Goal: Transaction & Acquisition: Purchase product/service

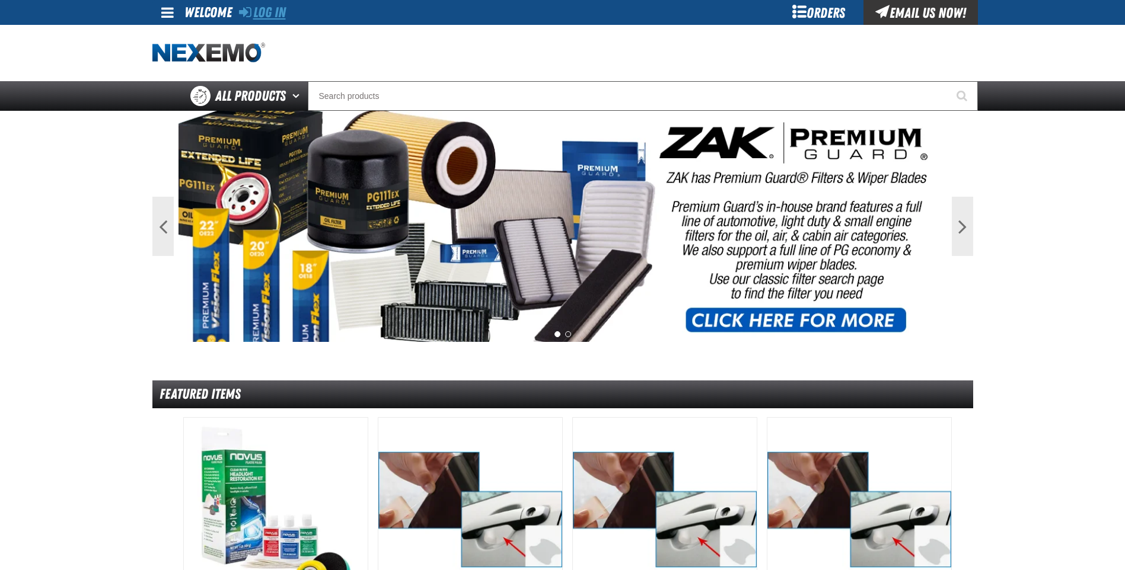
click at [273, 10] on link "Log In" at bounding box center [262, 12] width 47 height 17
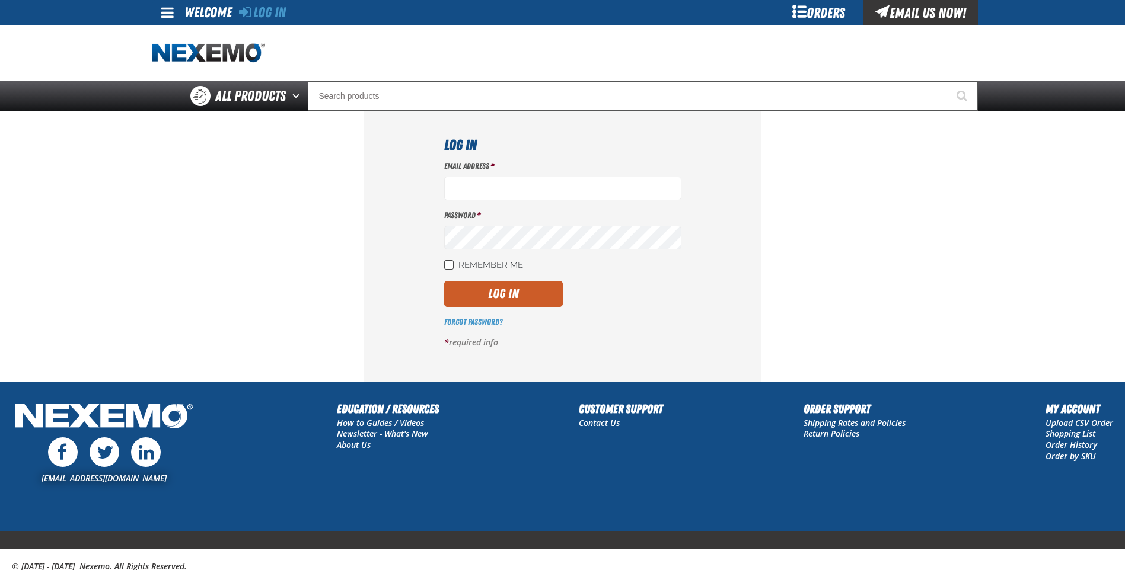
type input "ktanis@vtaig.com"
click at [447, 267] on input "Remember Me" at bounding box center [448, 264] width 9 height 9
checkbox input "true"
click at [477, 293] on button "Log In" at bounding box center [503, 294] width 119 height 26
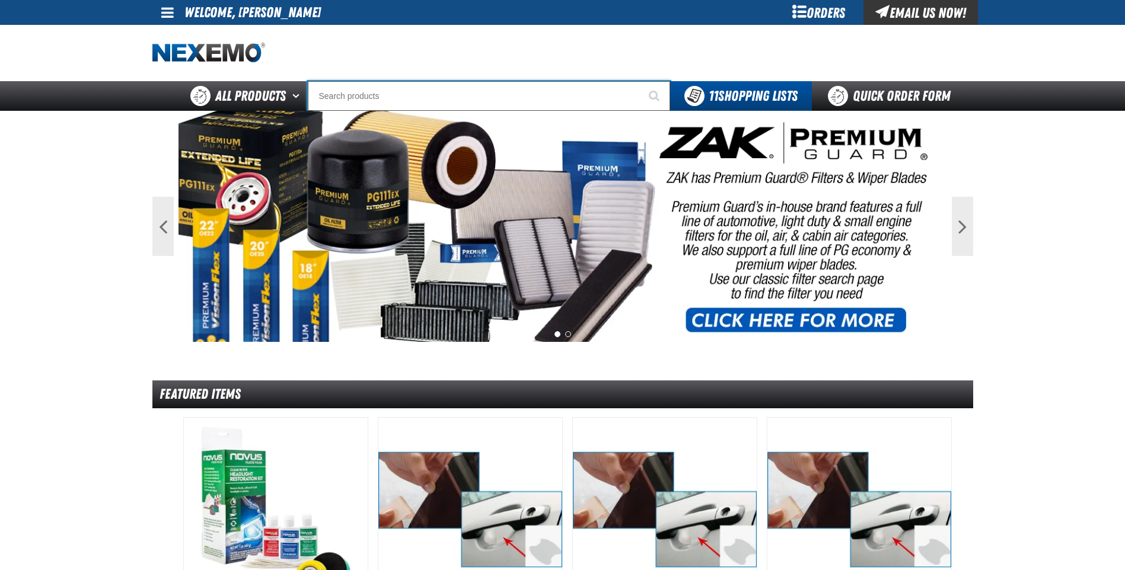
click at [470, 93] on input "Search" at bounding box center [489, 96] width 362 height 30
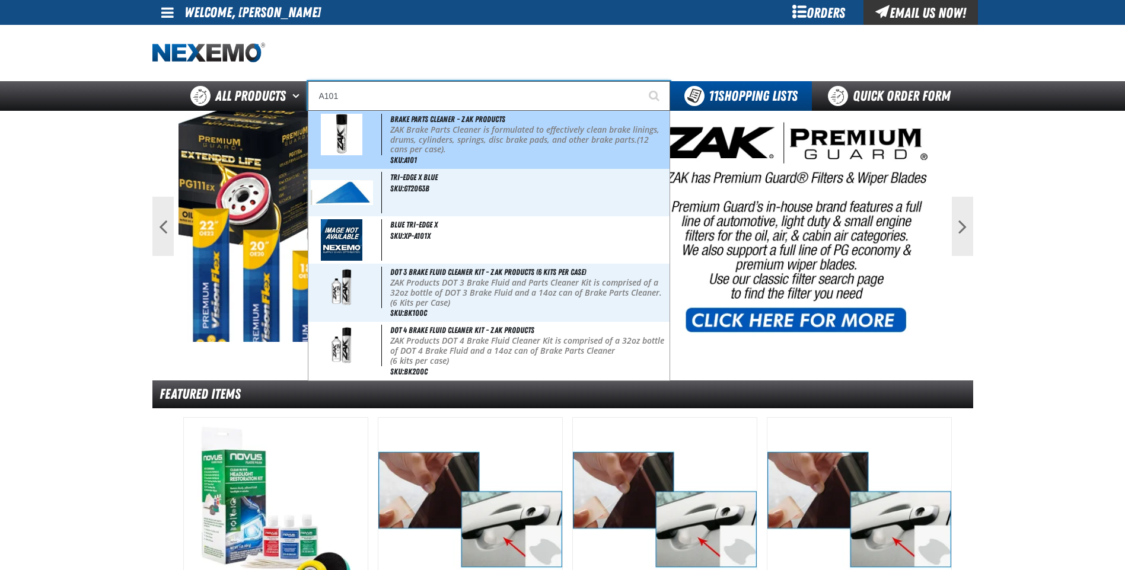
click at [452, 132] on p "ZAK Brake Parts Cleaner is formulated to effectively clean brake linings, drums…" at bounding box center [528, 140] width 277 height 30
type input "Brake Parts Cleaner - ZAK Products"
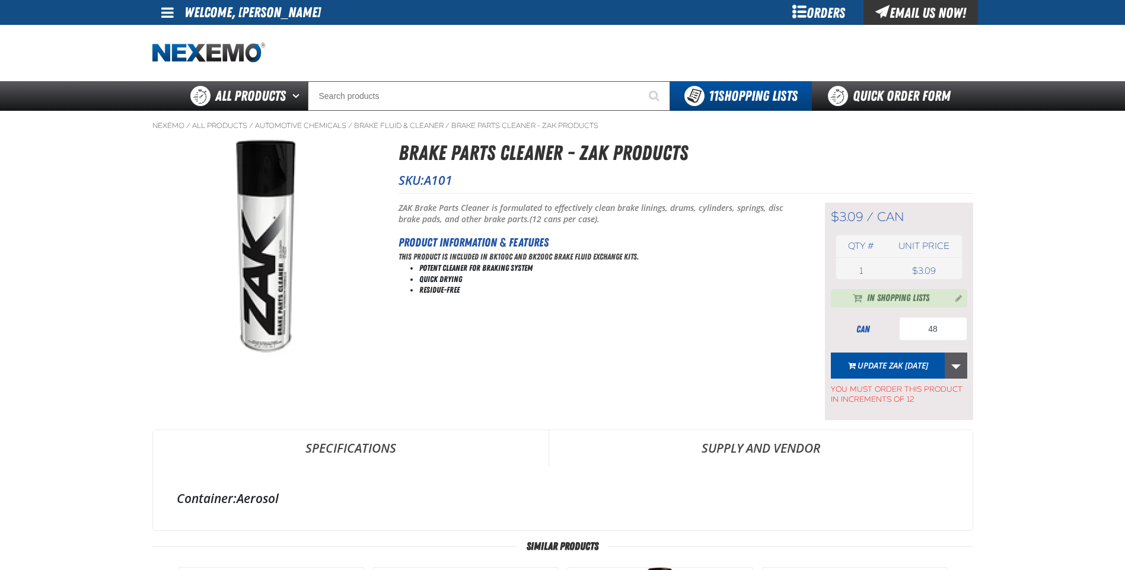
click at [956, 365] on link "More Actions" at bounding box center [956, 366] width 23 height 26
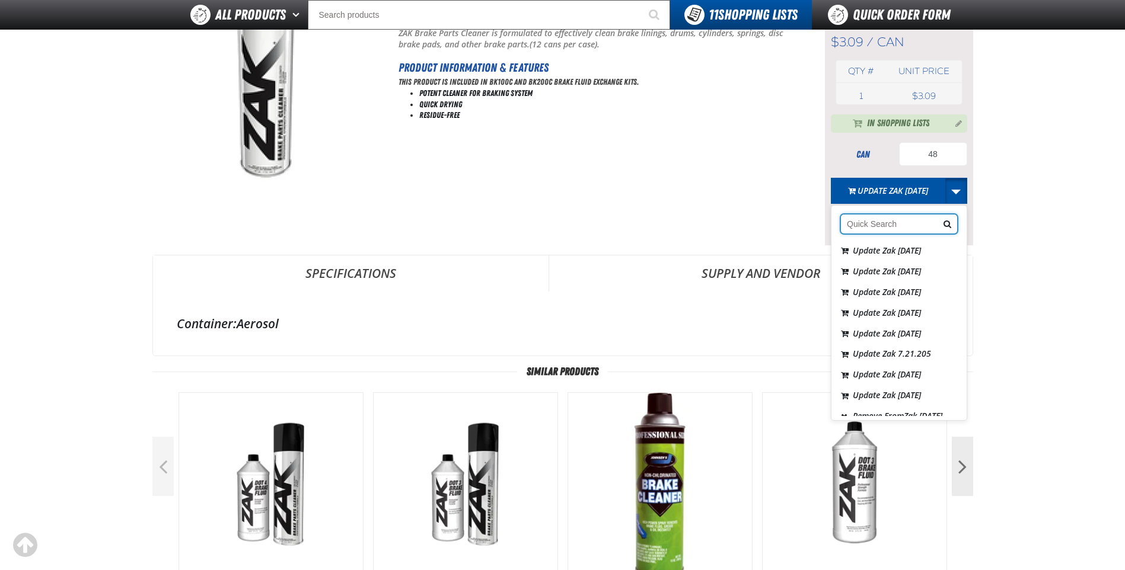
scroll to position [178, 0]
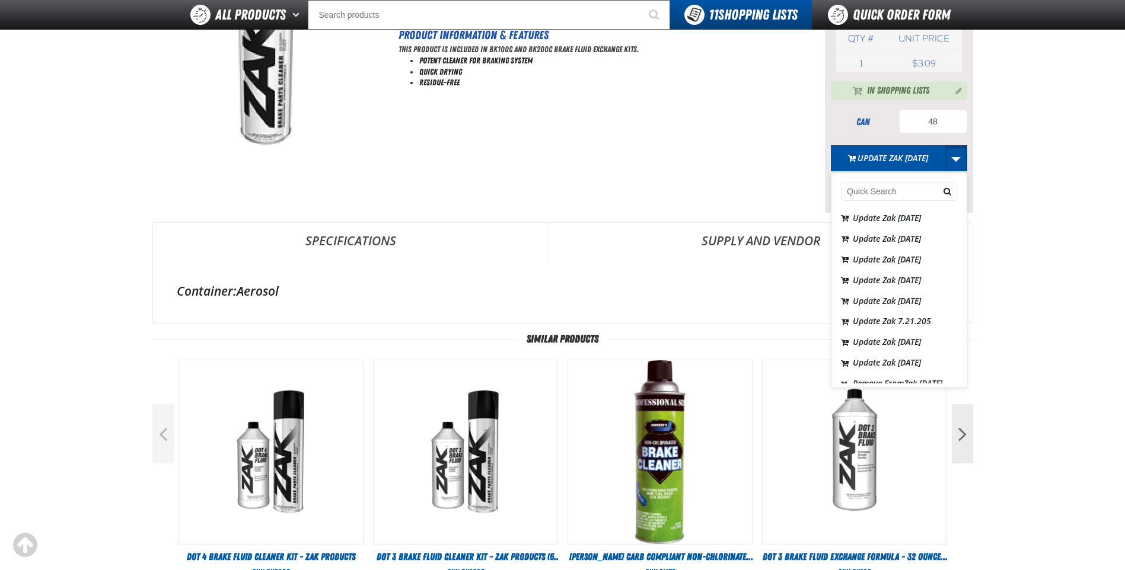
click at [955, 371] on div "Update Zak 9.8.2025 Update Zak 5.27.2025 Update Zak 6.30.2025 Update Zak 7.8.20…" at bounding box center [898, 295] width 135 height 178
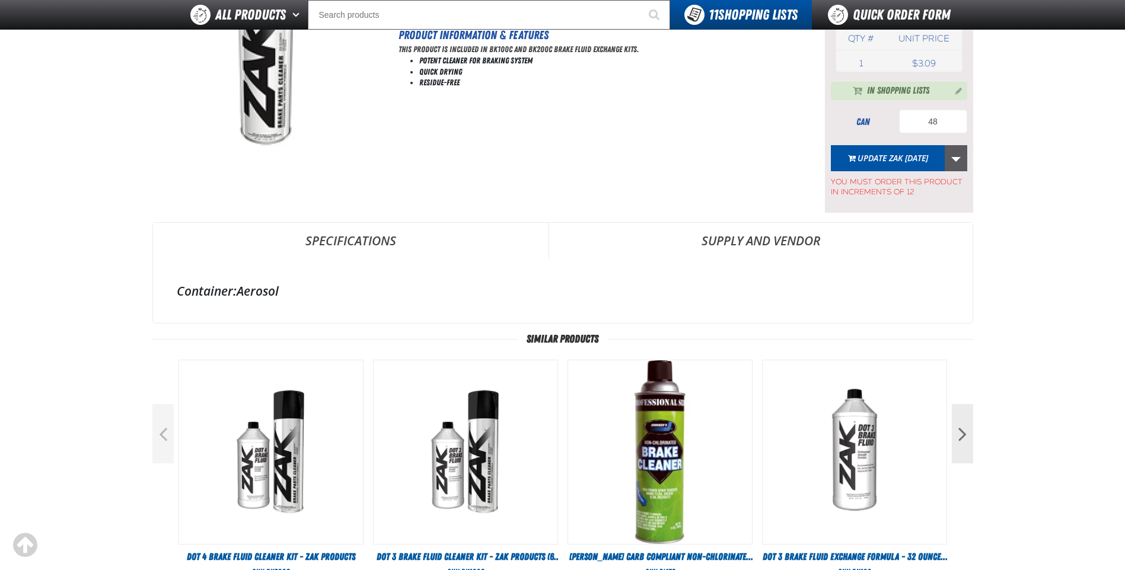
click at [950, 157] on link "More Actions" at bounding box center [956, 158] width 23 height 26
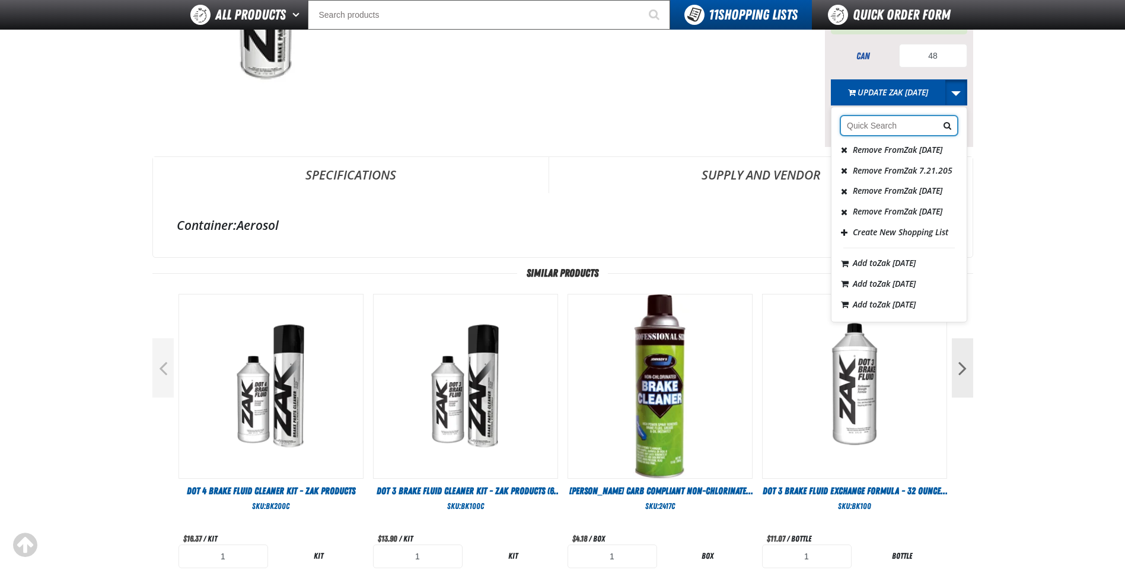
scroll to position [237, 0]
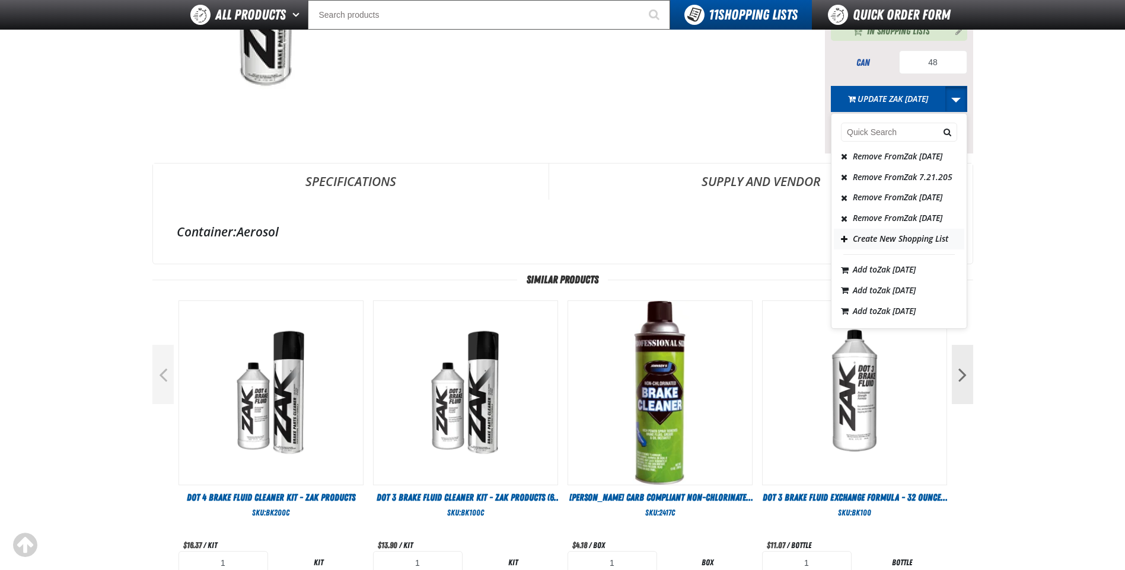
click at [881, 232] on button "Create New Shopping List" at bounding box center [899, 239] width 130 height 21
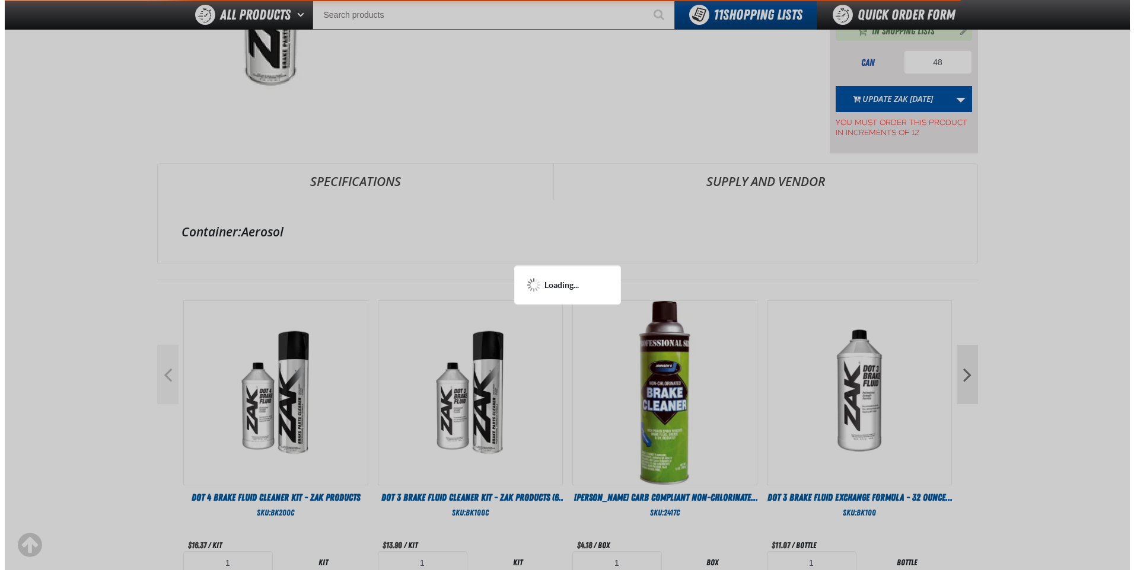
scroll to position [0, 0]
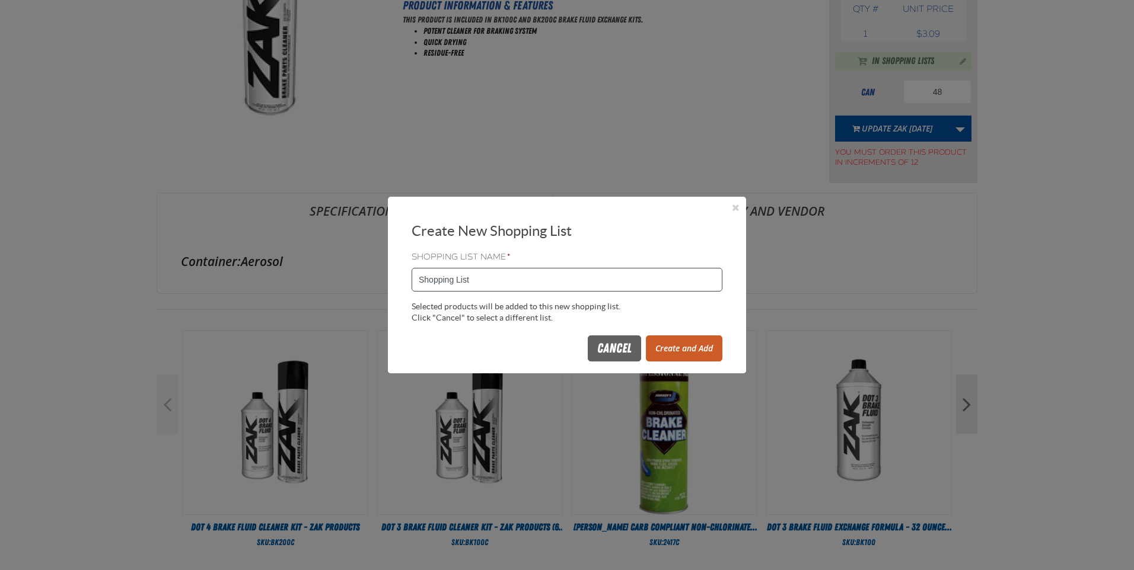
click at [500, 280] on input "Shopping List" at bounding box center [567, 280] width 311 height 24
type input "S"
type input "0918Z"
click at [675, 347] on button "Create and Add" at bounding box center [684, 349] width 76 height 26
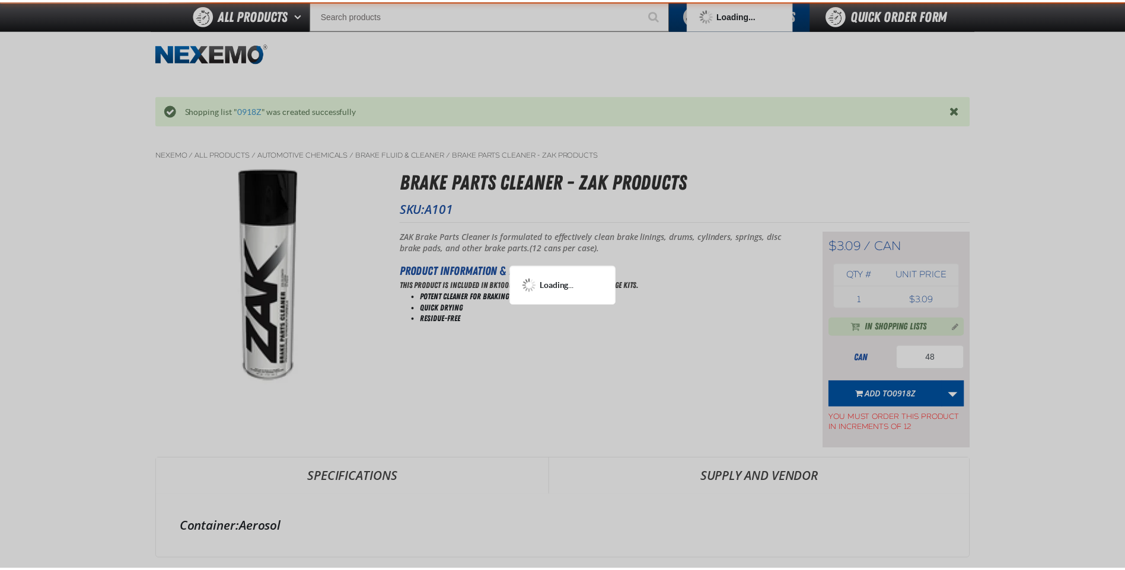
scroll to position [295, 0]
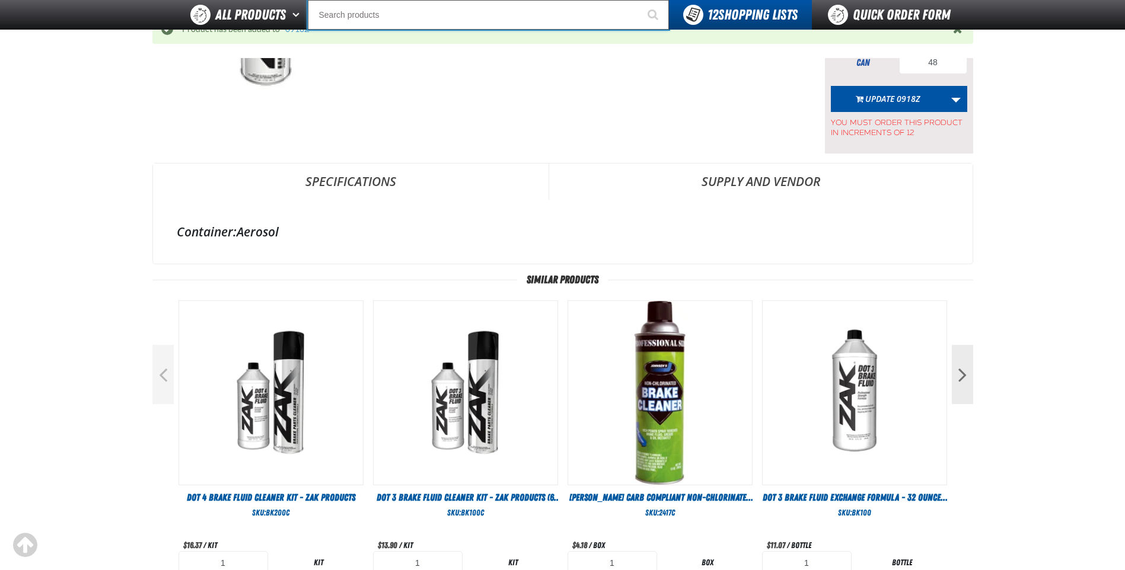
click at [389, 15] on input "Search" at bounding box center [488, 15] width 361 height 30
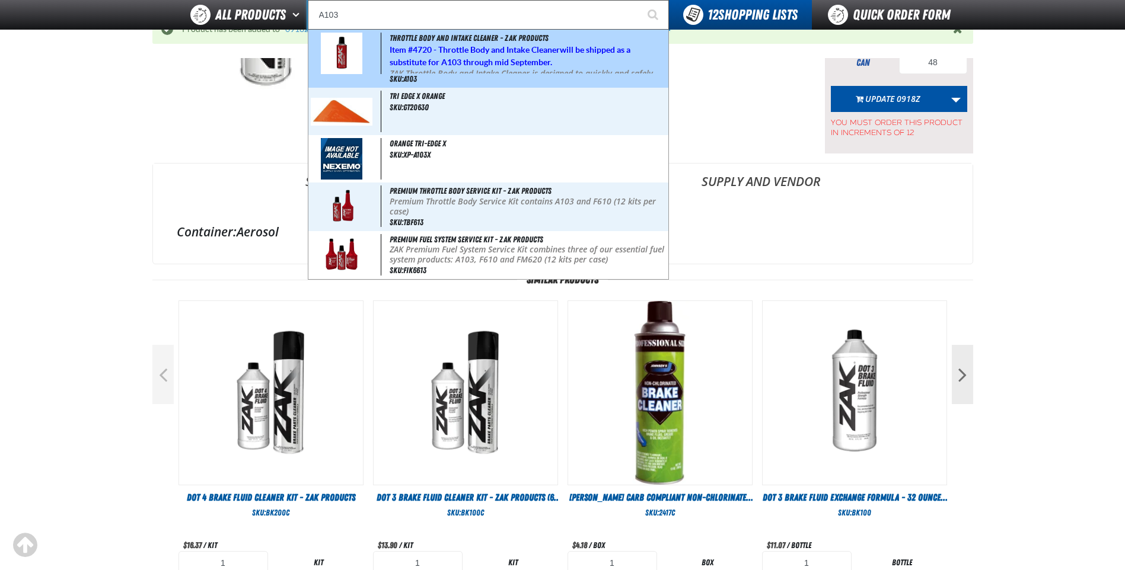
click at [468, 53] on strong "4720 - Throttle Body and Intake Cleaner" at bounding box center [486, 49] width 147 height 9
type input "Throttle Body and Intake Cleaner - ZAK Products"
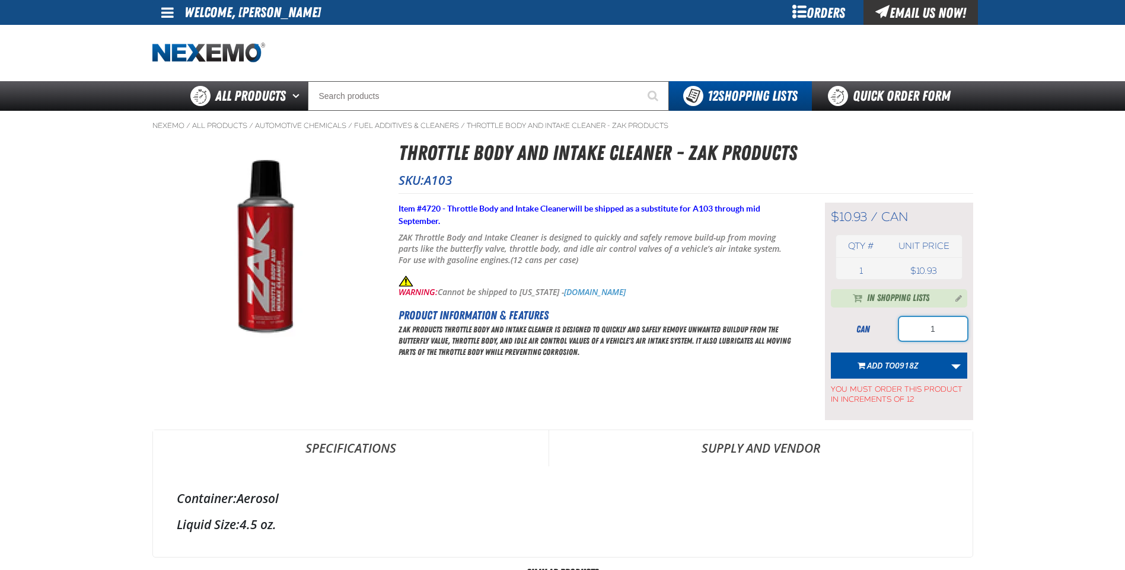
click at [940, 329] on input "1" at bounding box center [933, 329] width 68 height 24
type input "24"
click at [911, 368] on span "0918Z" at bounding box center [906, 365] width 23 height 11
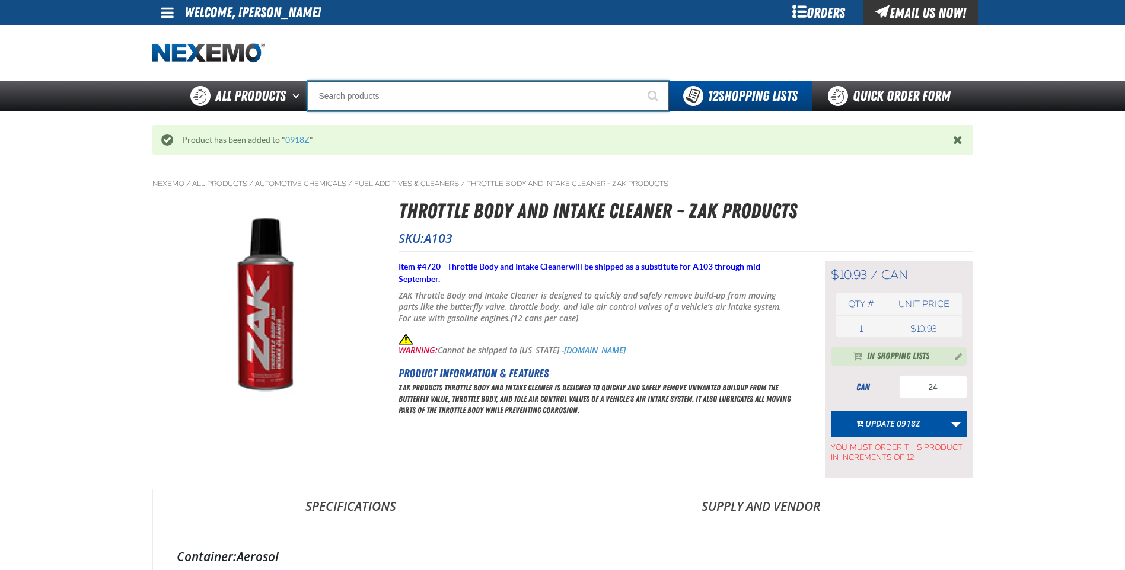
click at [393, 96] on input "Search" at bounding box center [488, 96] width 361 height 30
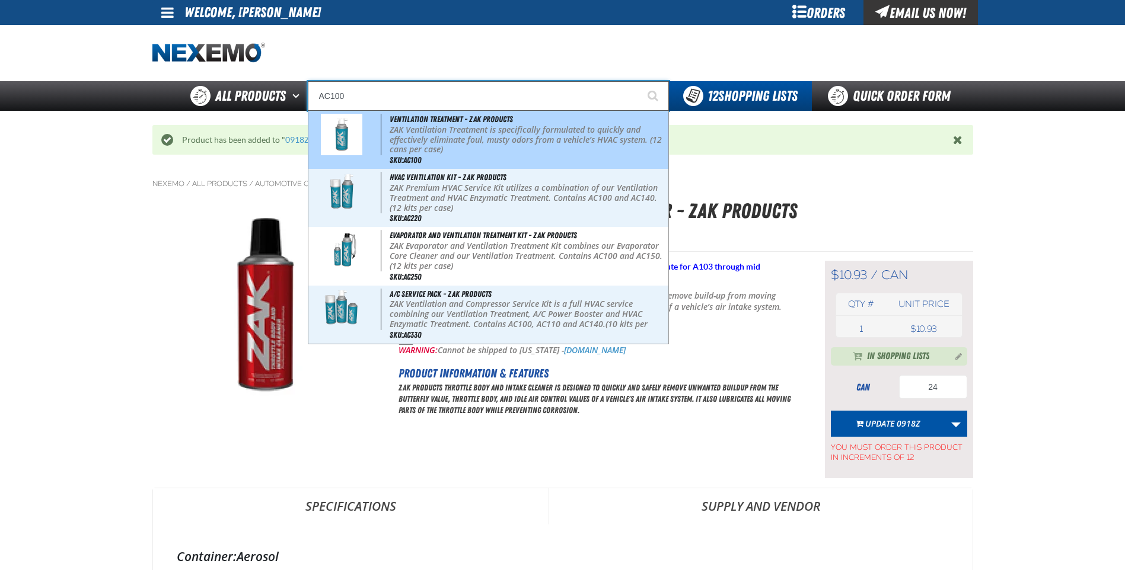
click at [439, 135] on p "ZAK Ventilation Treatment is specifically formulated to quickly and effectively…" at bounding box center [528, 140] width 276 height 30
type input "Ventilation Treatment - ZAK Products"
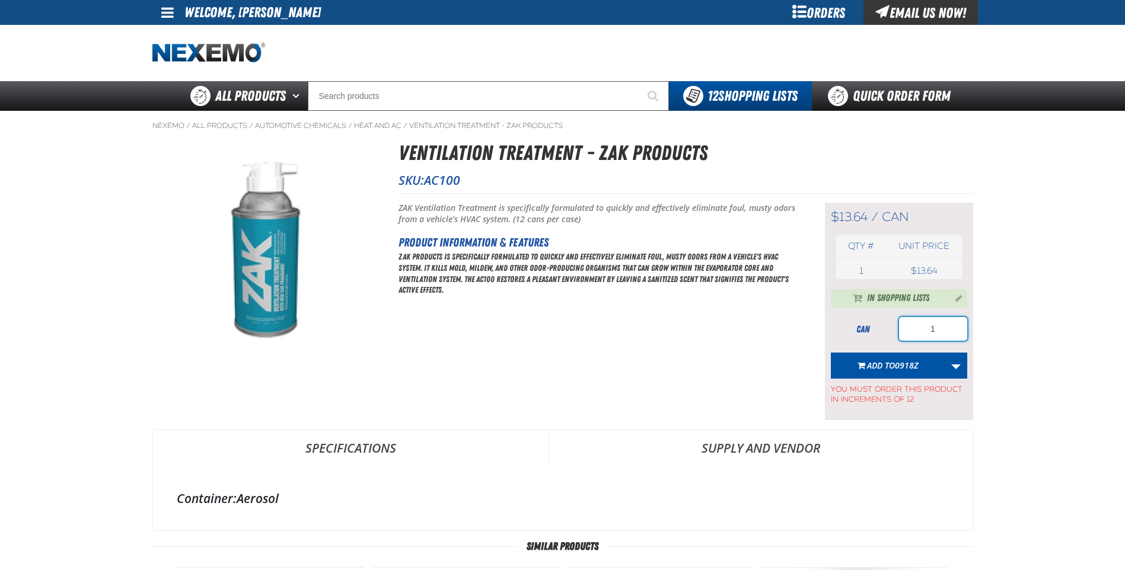
click at [952, 327] on input "1" at bounding box center [933, 329] width 68 height 24
type input "12"
click at [879, 364] on span "Add to 0918Z" at bounding box center [892, 365] width 51 height 11
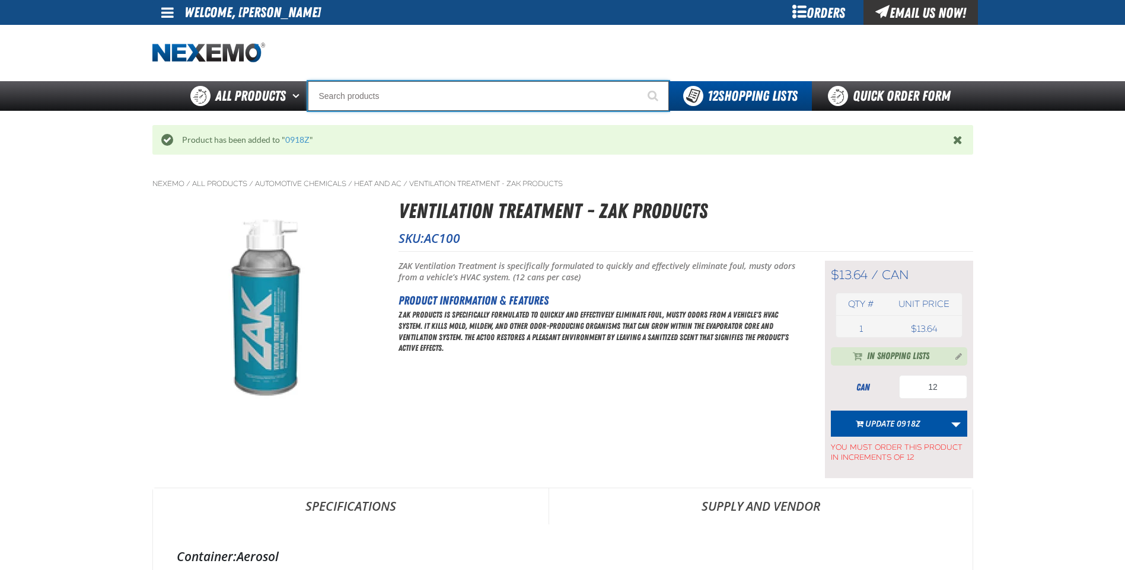
click at [413, 90] on input "Search" at bounding box center [488, 96] width 361 height 30
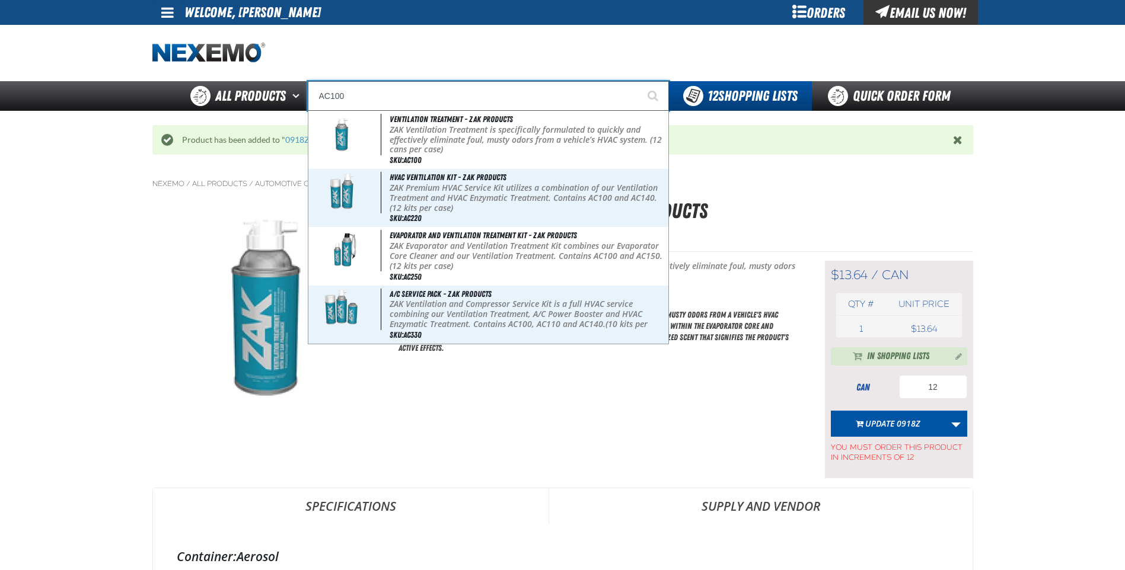
type input "AC100"
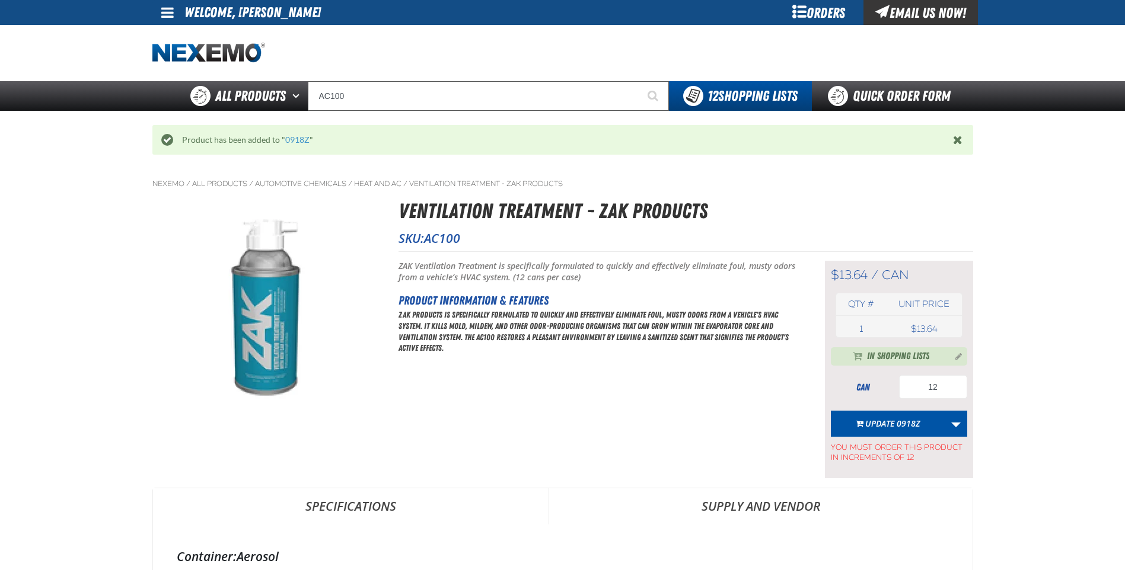
click at [127, 313] on main "Nexemo / All Products / / / AC100 1" at bounding box center [562, 560] width 1125 height 782
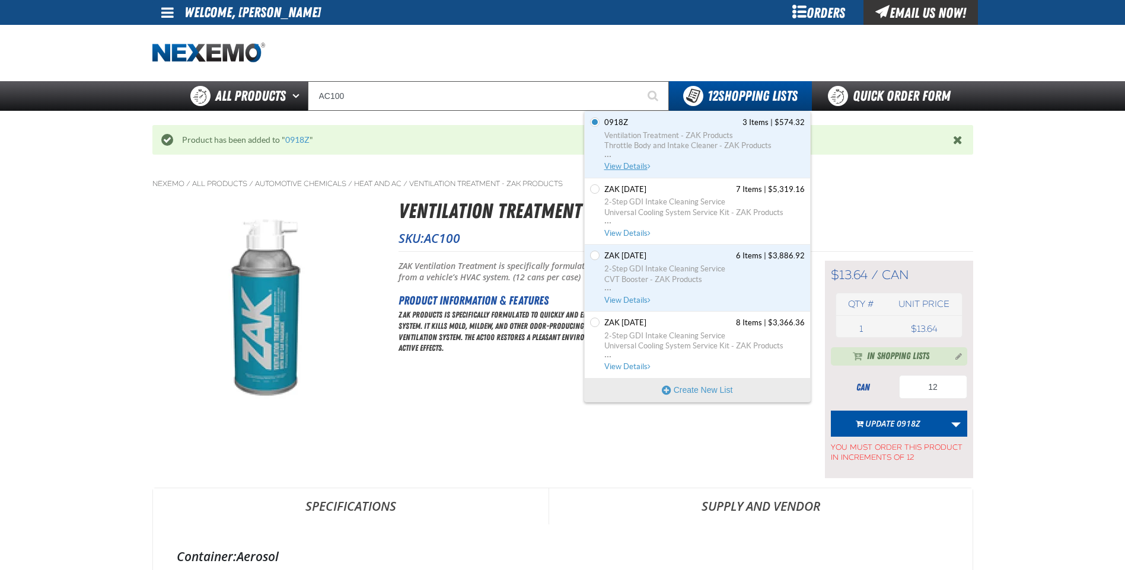
click at [624, 166] on span "View Details" at bounding box center [628, 166] width 48 height 9
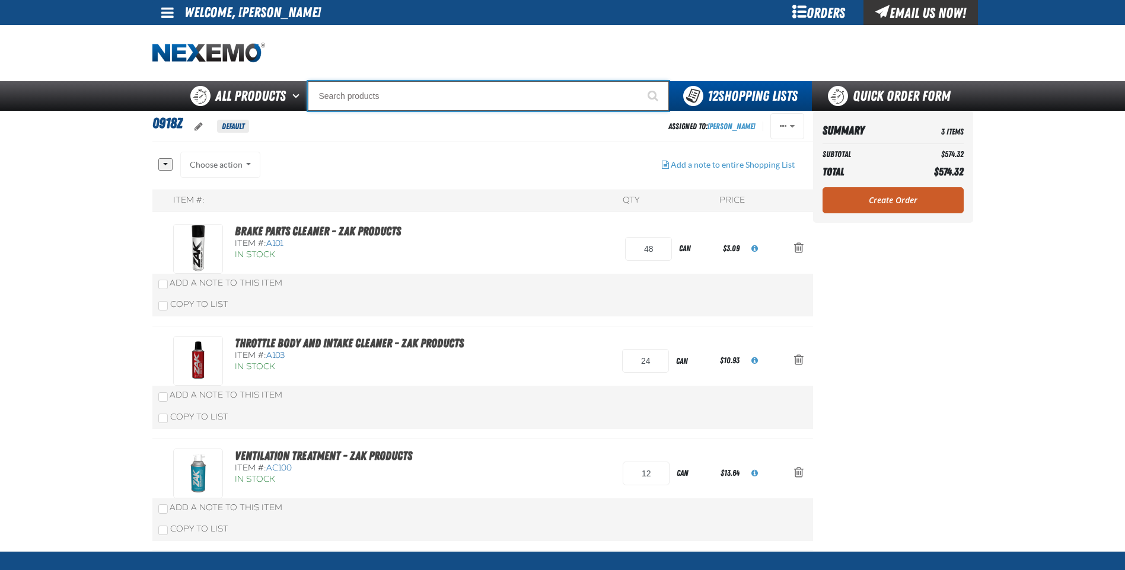
click at [426, 91] on input "Search" at bounding box center [488, 96] width 361 height 30
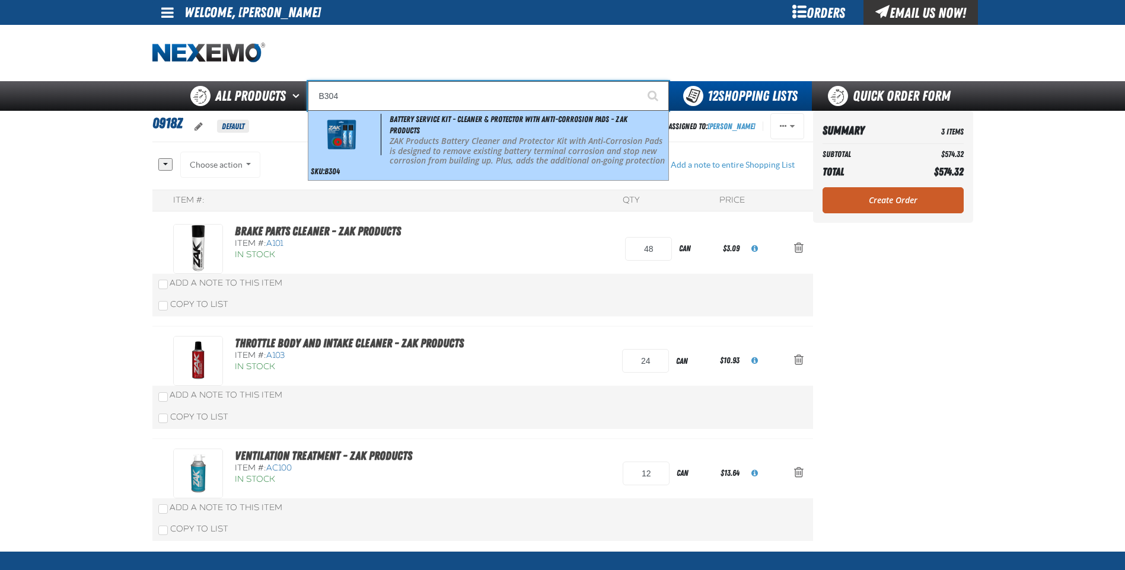
click at [416, 148] on p "ZAK Products Battery Cleaner and Protector Kit with Anti-Corrosion Pads is desi…" at bounding box center [528, 156] width 276 height 40
type input "Battery Service Kit - Cleaner & Protector with Anti-Corrosion Pads - ZAK Produc…"
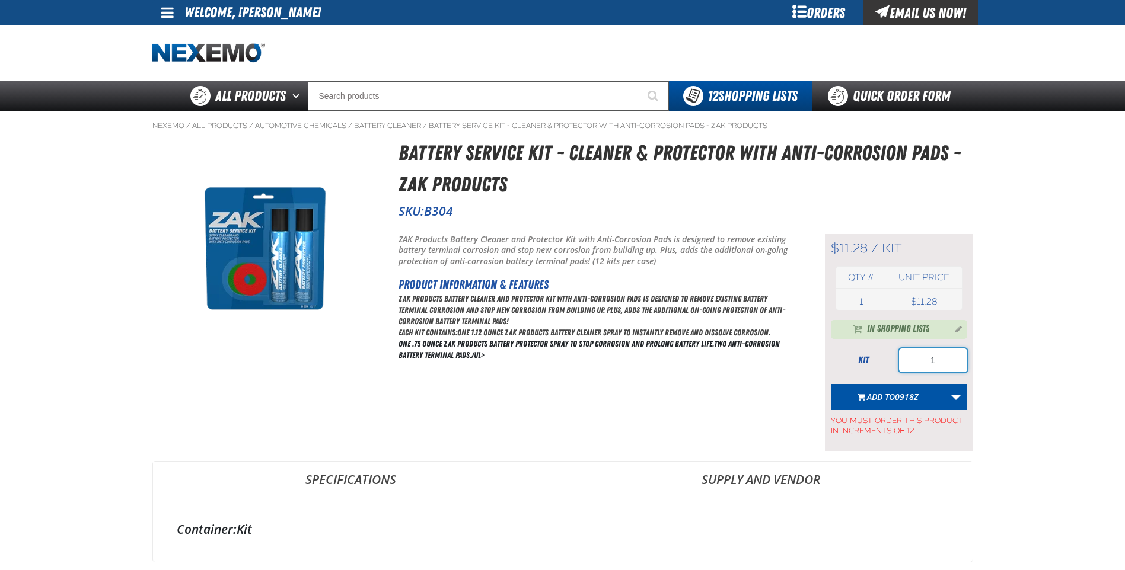
click at [956, 363] on input "1" at bounding box center [933, 361] width 68 height 24
type input "24"
click at [891, 398] on span "Add to 0918Z" at bounding box center [892, 396] width 51 height 11
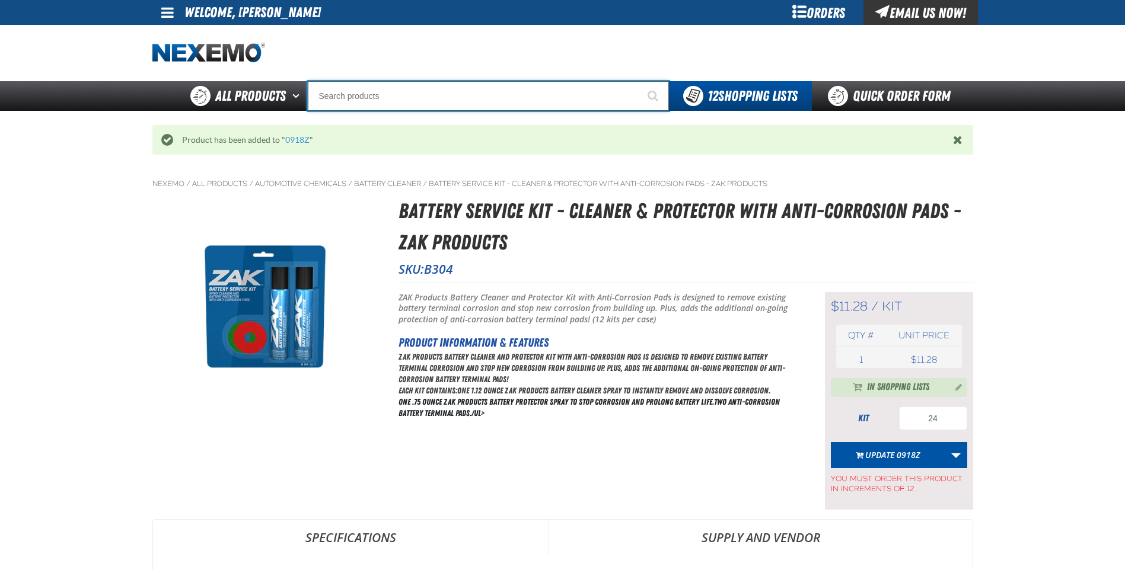
click at [342, 93] on input "Search" at bounding box center [488, 96] width 361 height 30
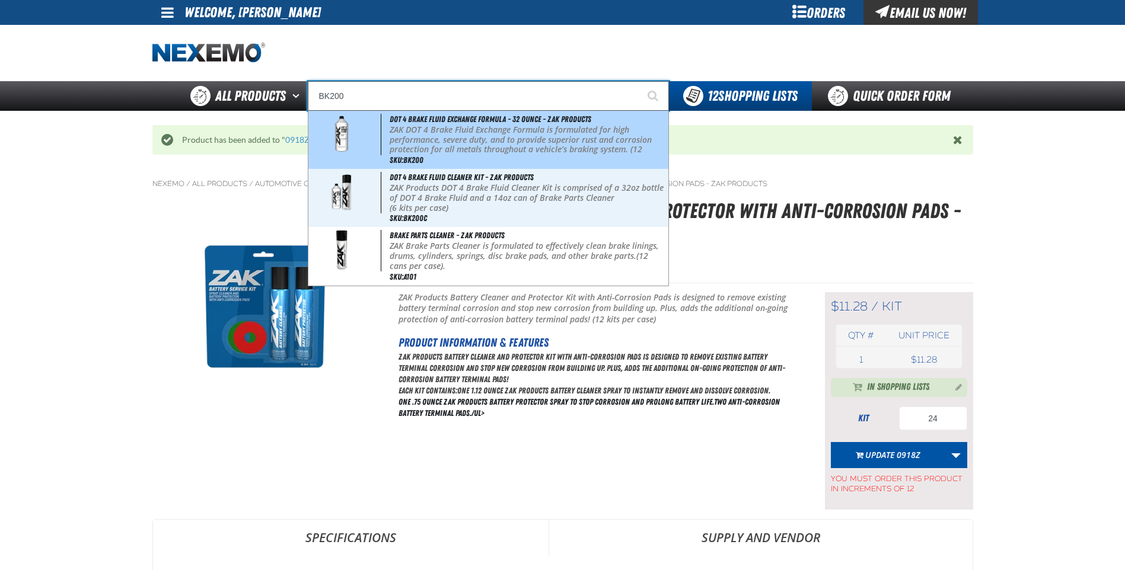
click at [410, 139] on p "ZAK DOT 4 Brake Fluid Exchange Formula is formulated for high performance, seve…" at bounding box center [528, 145] width 276 height 40
type input "DOT 4 Brake Fluid Exchange Formula - 32 Ounce - ZAK Products"
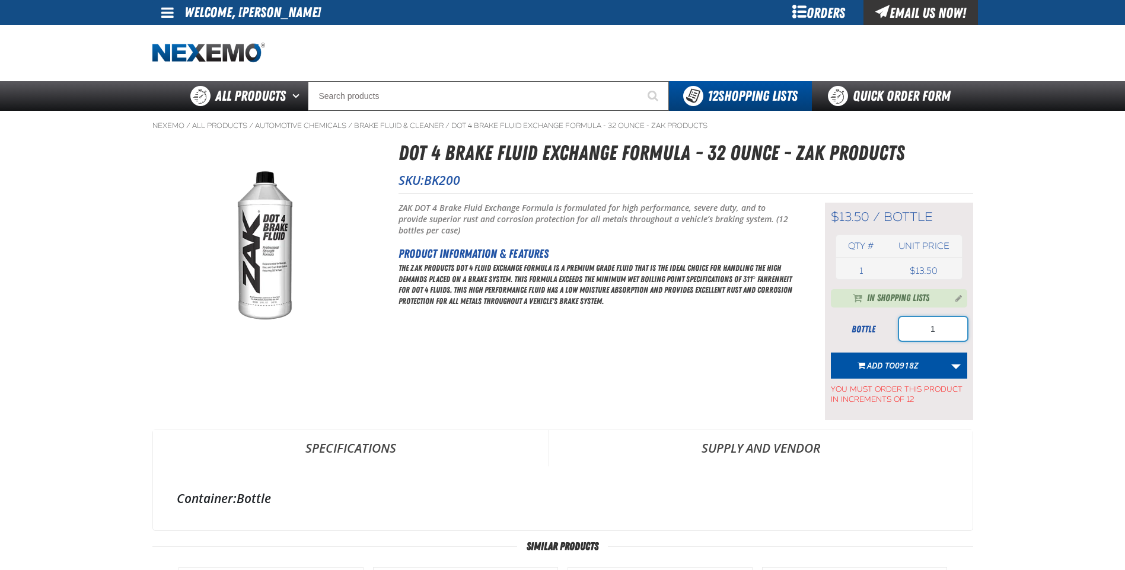
click at [936, 330] on input "1" at bounding box center [933, 329] width 68 height 24
type input "24"
click at [869, 369] on span "Add to 0918Z" at bounding box center [892, 365] width 51 height 11
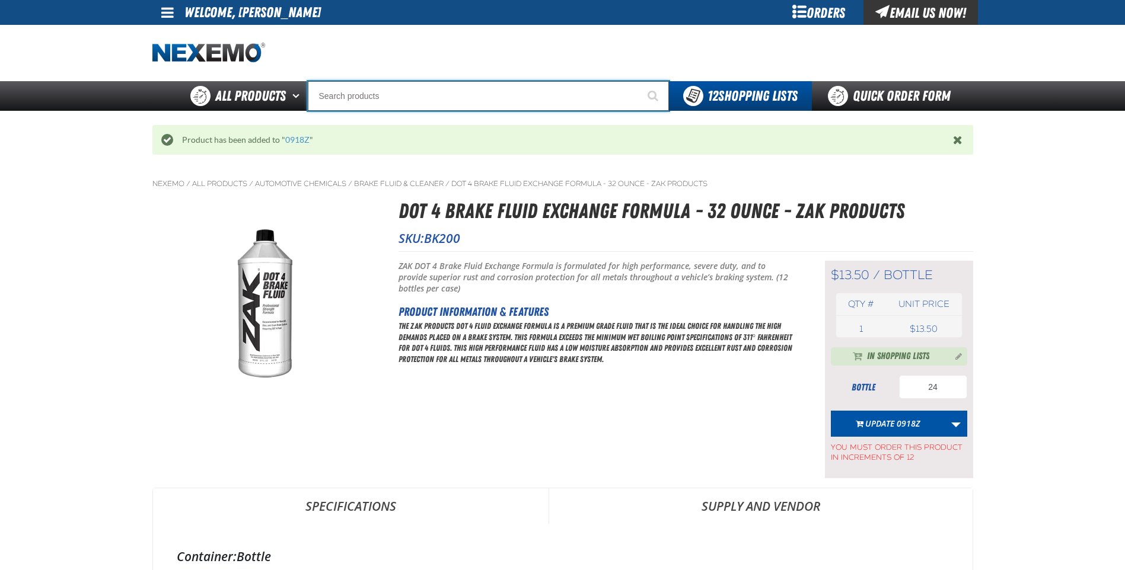
click at [375, 100] on input "Search" at bounding box center [488, 96] width 361 height 30
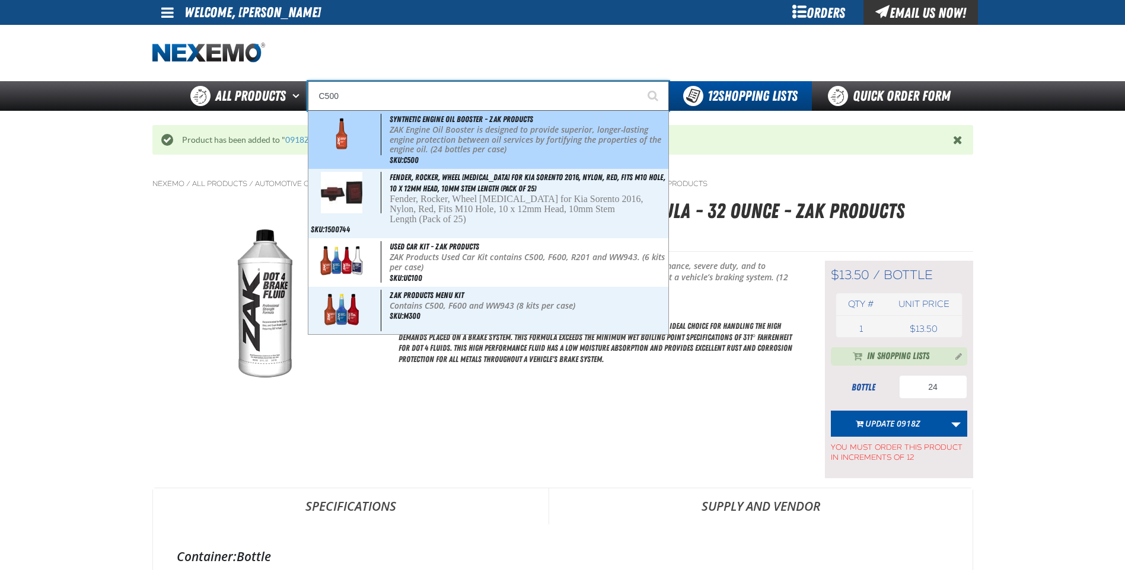
click at [419, 125] on p "ZAK Engine Oil Booster is designed to provide superior, longer-lasting engine p…" at bounding box center [528, 140] width 276 height 30
type input "Synthetic Engine Oil Booster - ZAK Products"
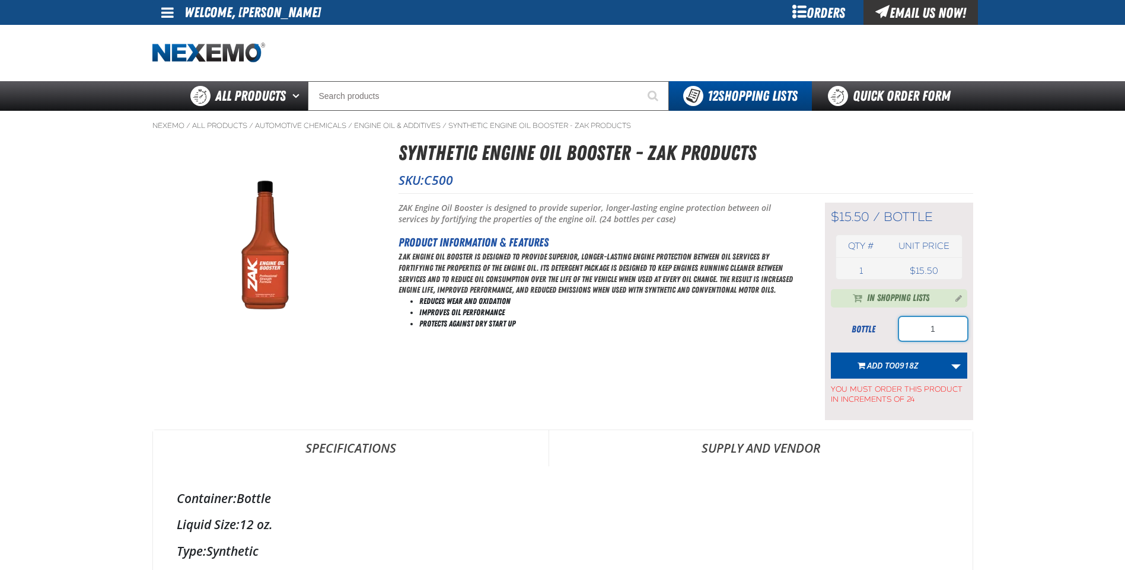
click at [949, 331] on input "1" at bounding box center [933, 329] width 68 height 24
type input "96"
click at [862, 374] on button "Add to 0918Z" at bounding box center [888, 366] width 114 height 26
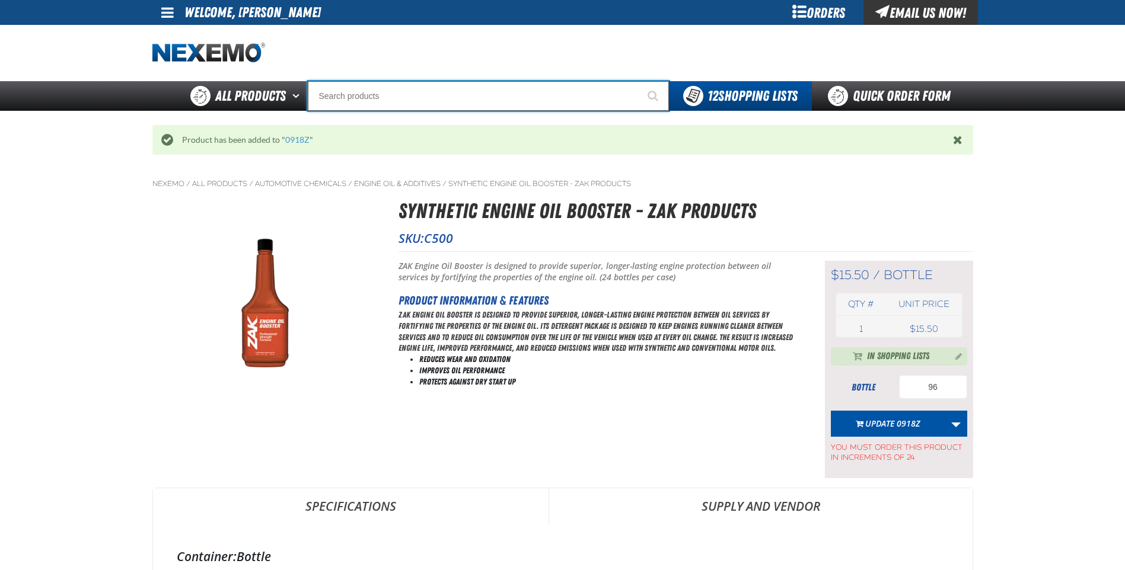
click at [388, 93] on input "Search" at bounding box center [488, 96] width 361 height 30
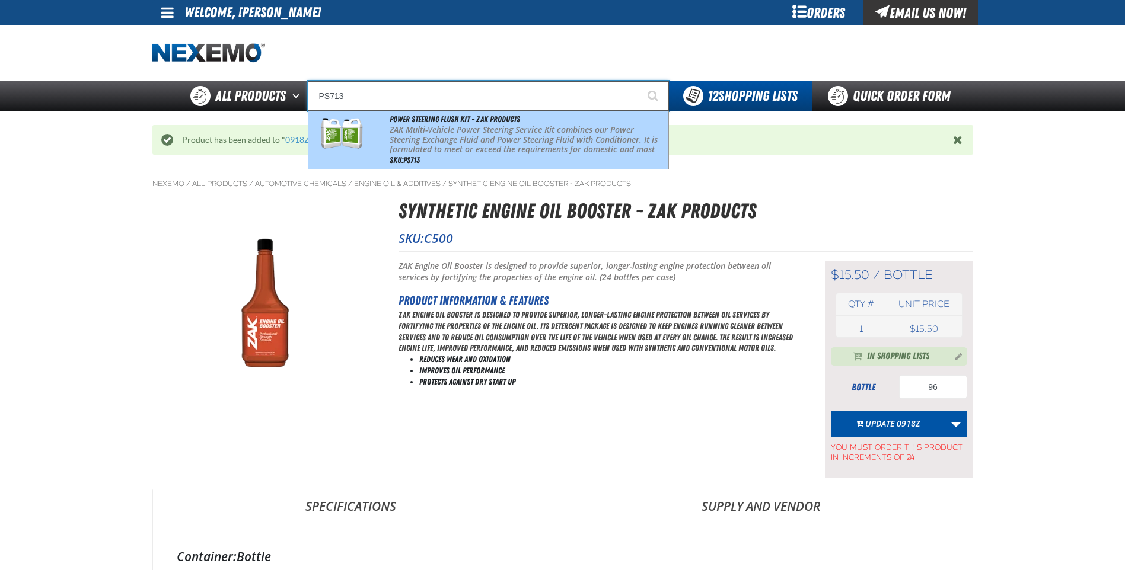
click at [447, 136] on p "ZAK Multi-Vehicle Power Steering Service Kit combines our Power Steering Exchan…" at bounding box center [528, 150] width 276 height 50
type input "Power Steering Flush Kit - ZAK Products"
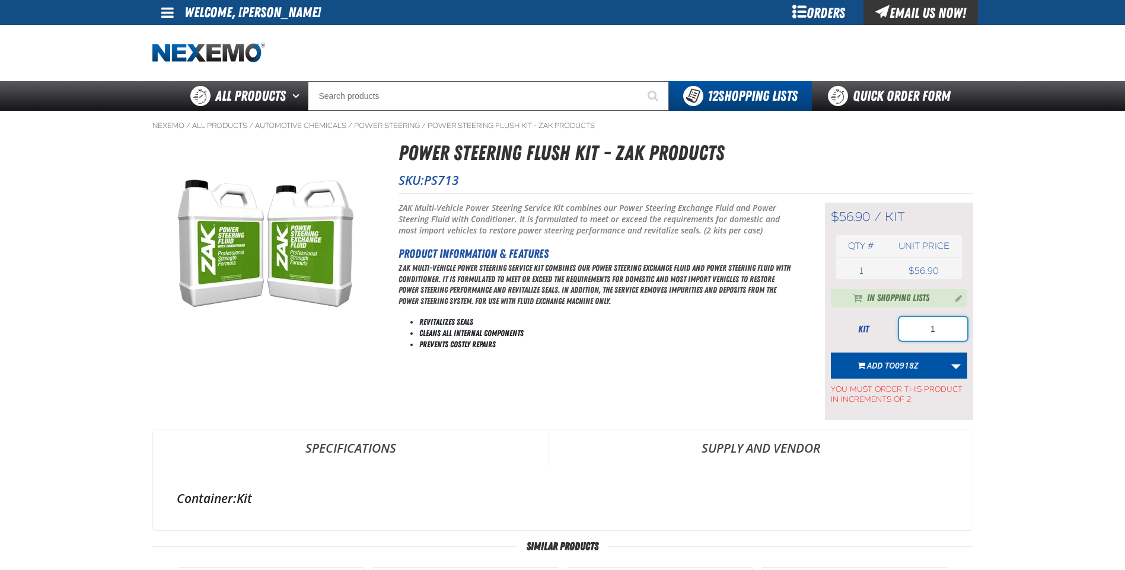
click at [940, 333] on input "1" at bounding box center [933, 329] width 68 height 24
type input "4"
click at [900, 363] on span "0918Z" at bounding box center [906, 365] width 23 height 11
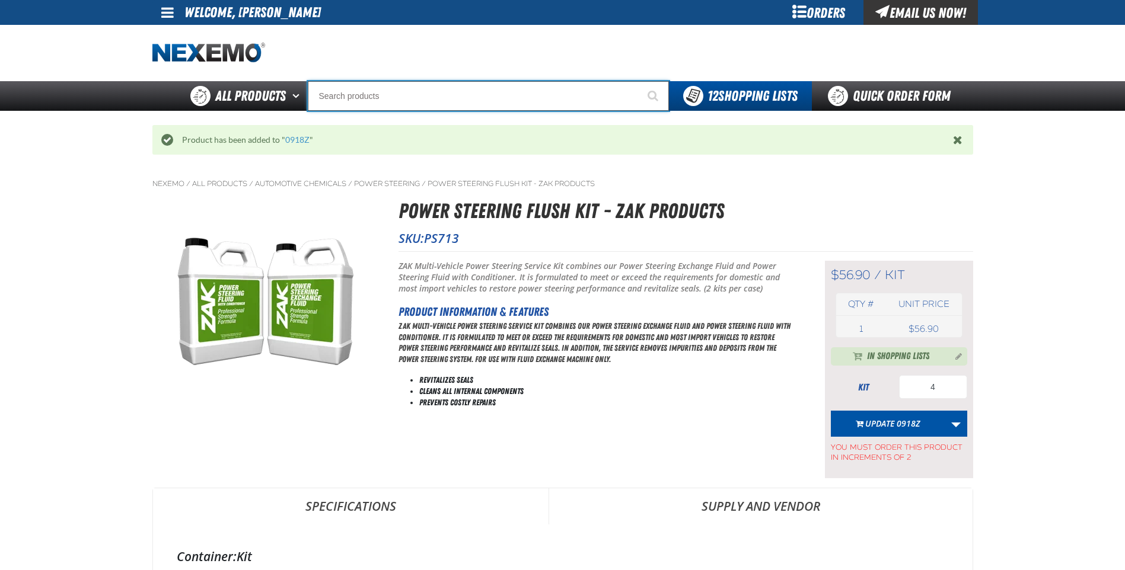
click at [408, 96] on input "Search" at bounding box center [488, 96] width 361 height 30
type input "R"
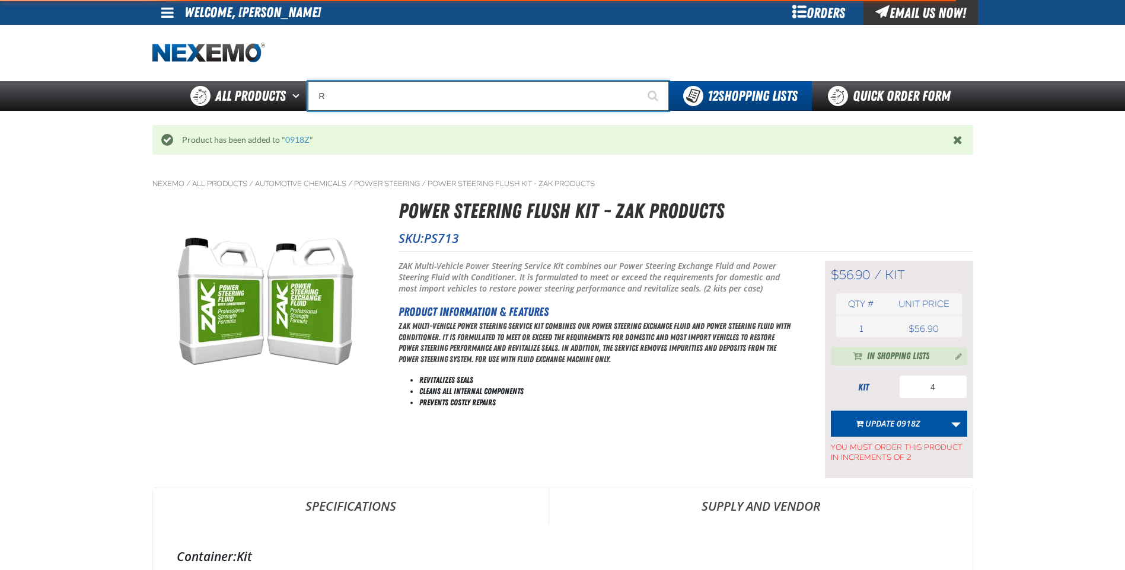
type input "ROADSIDE R"
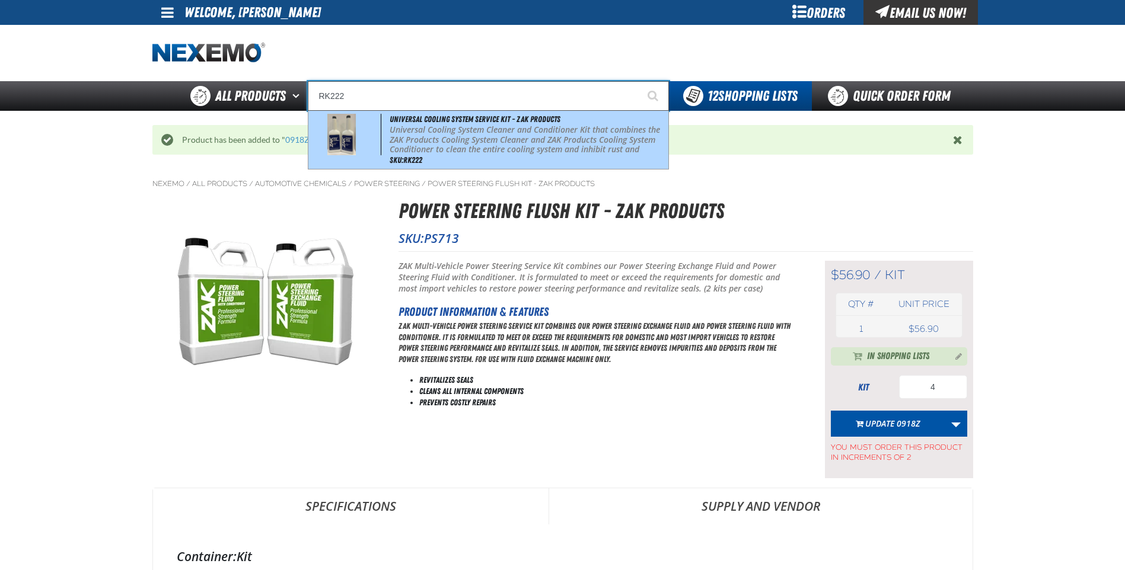
click at [421, 125] on p "Universal Cooling System Cleaner and Conditioner Kit that combines the ZAK Prod…" at bounding box center [528, 145] width 276 height 40
type input "Universal Cooling System Service Kit - ZAK Products"
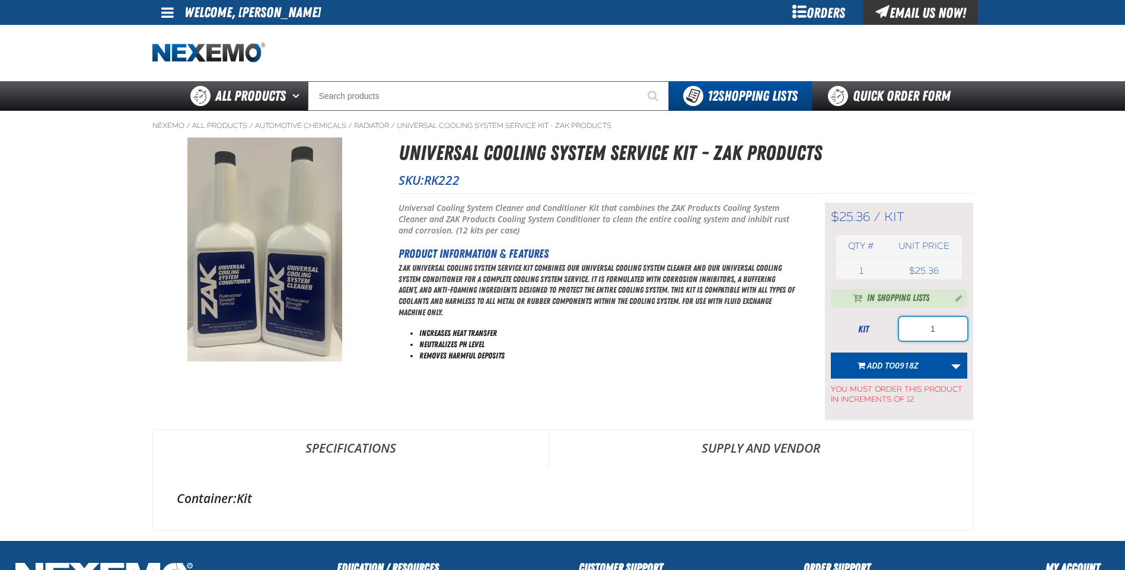
click at [944, 330] on input "1" at bounding box center [933, 329] width 68 height 24
type input "12"
click at [904, 366] on span "0918Z" at bounding box center [906, 365] width 23 height 11
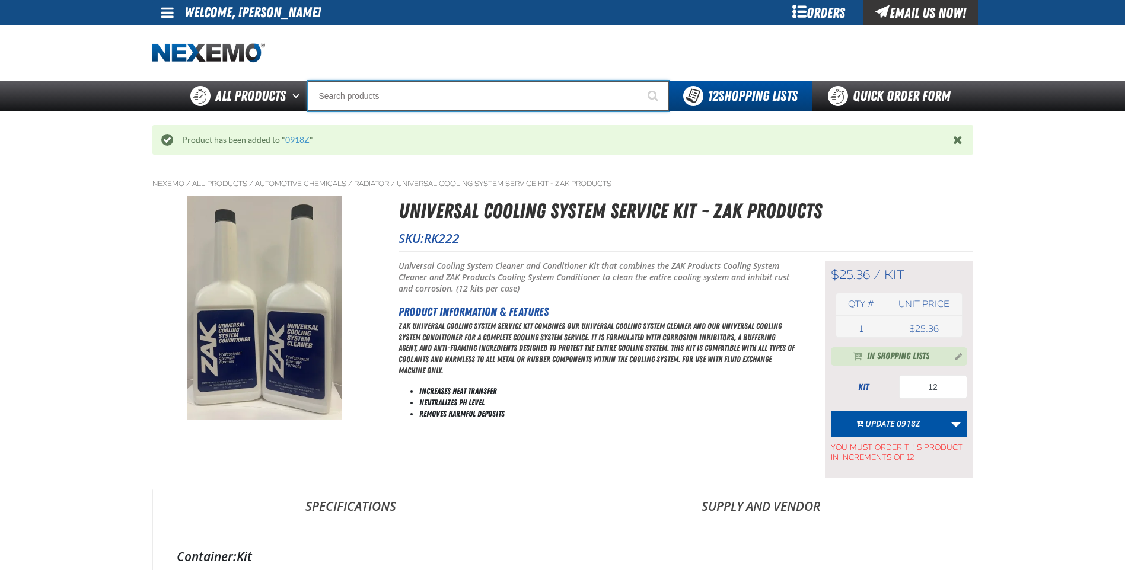
click at [376, 93] on input "Search" at bounding box center [488, 96] width 361 height 30
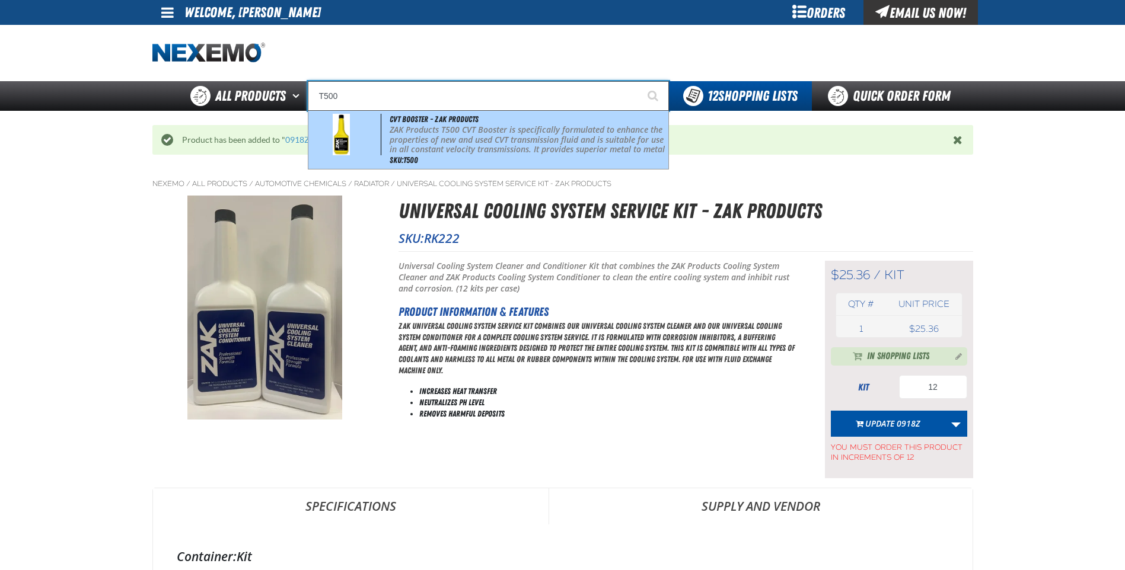
click at [413, 139] on p "ZAK Products T500 CVT Booster is specifically formulated to enhance the propert…" at bounding box center [528, 150] width 276 height 50
type input "CVT Booster - ZAK Products"
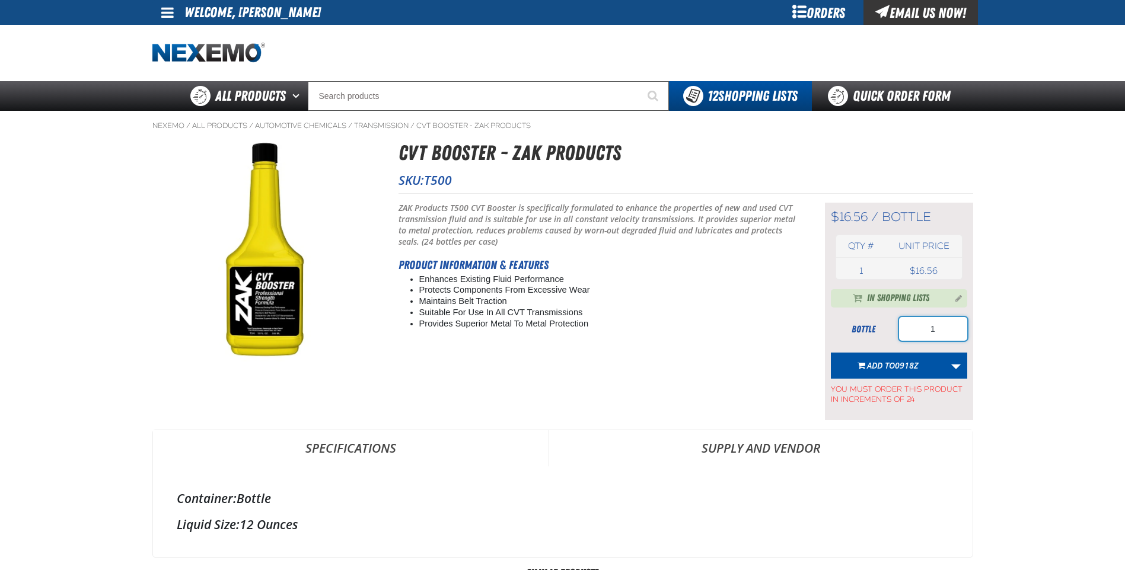
click at [936, 331] on input "1" at bounding box center [933, 329] width 68 height 24
type input "24"
click at [879, 367] on span "Add to 0918Z" at bounding box center [892, 365] width 51 height 11
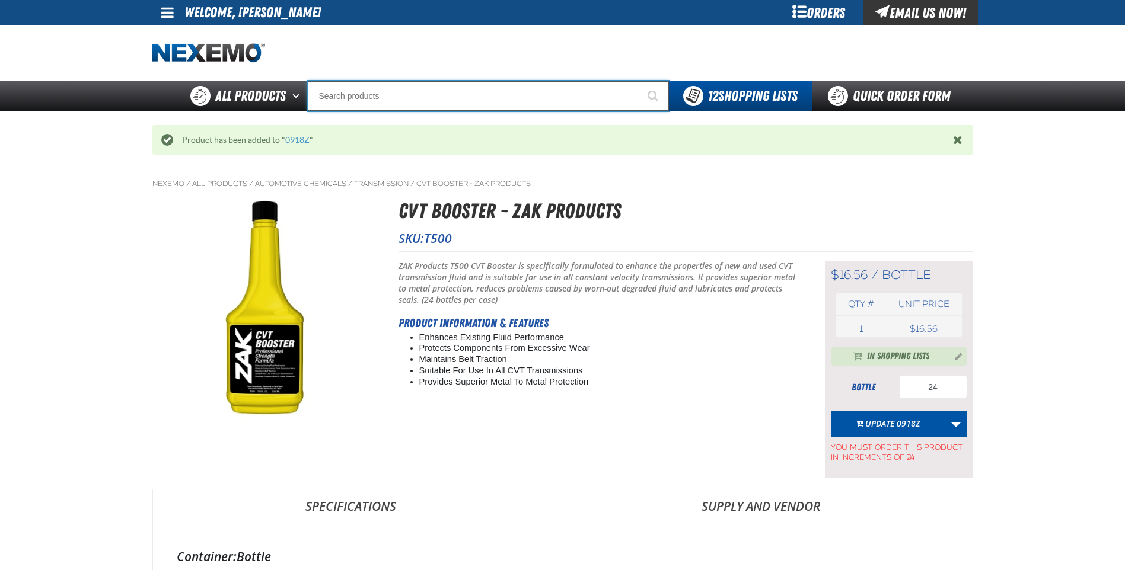
click at [424, 103] on input "Search" at bounding box center [488, 96] width 361 height 30
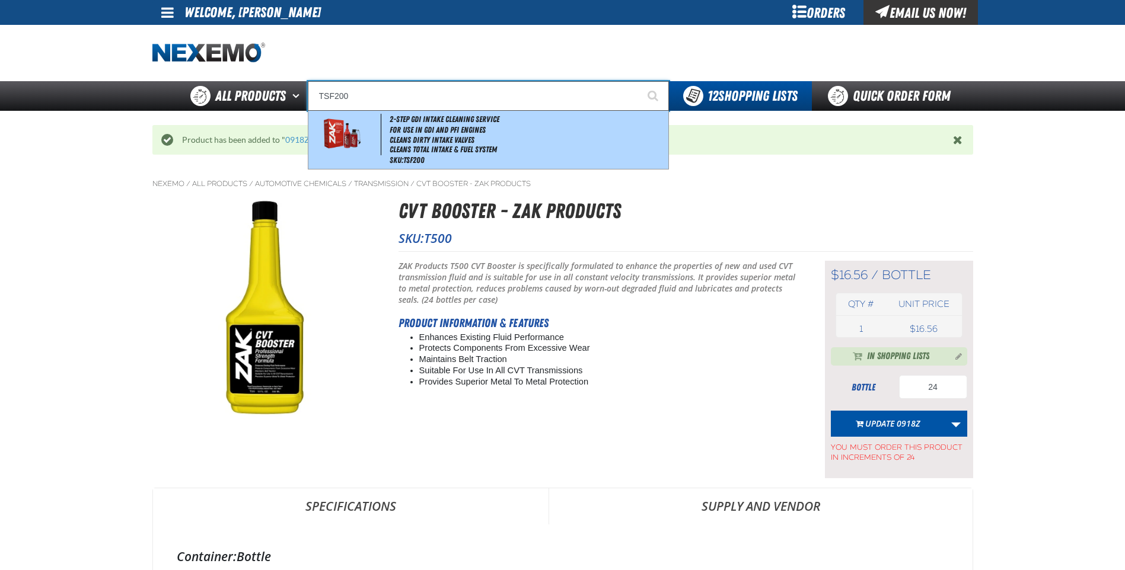
click at [464, 143] on li "Cleans Dirty Intake Valves" at bounding box center [528, 140] width 276 height 10
type input "2-Step GDI Intake Cleaning Service"
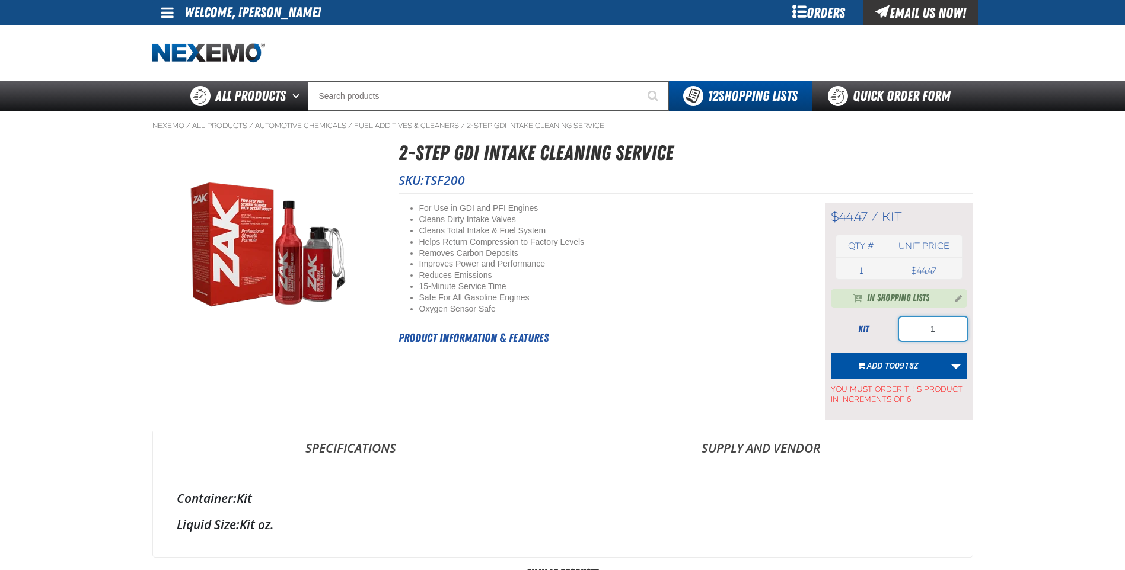
click at [940, 330] on input "1" at bounding box center [933, 329] width 68 height 24
type input "12"
click at [897, 365] on span "0918Z" at bounding box center [906, 365] width 23 height 11
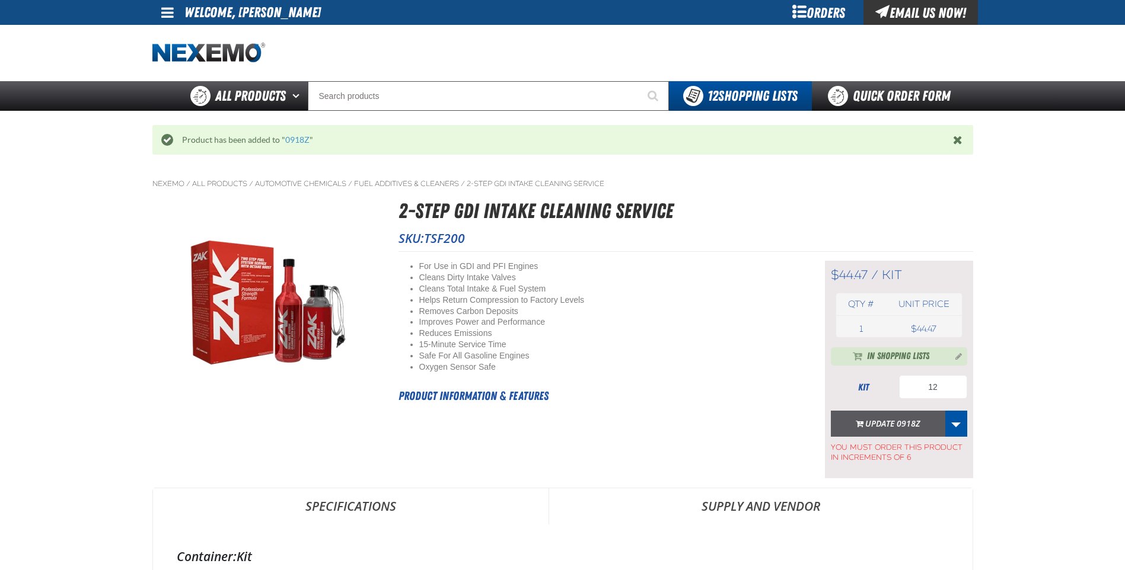
click at [881, 422] on button "Update 0918Z" at bounding box center [888, 424] width 114 height 26
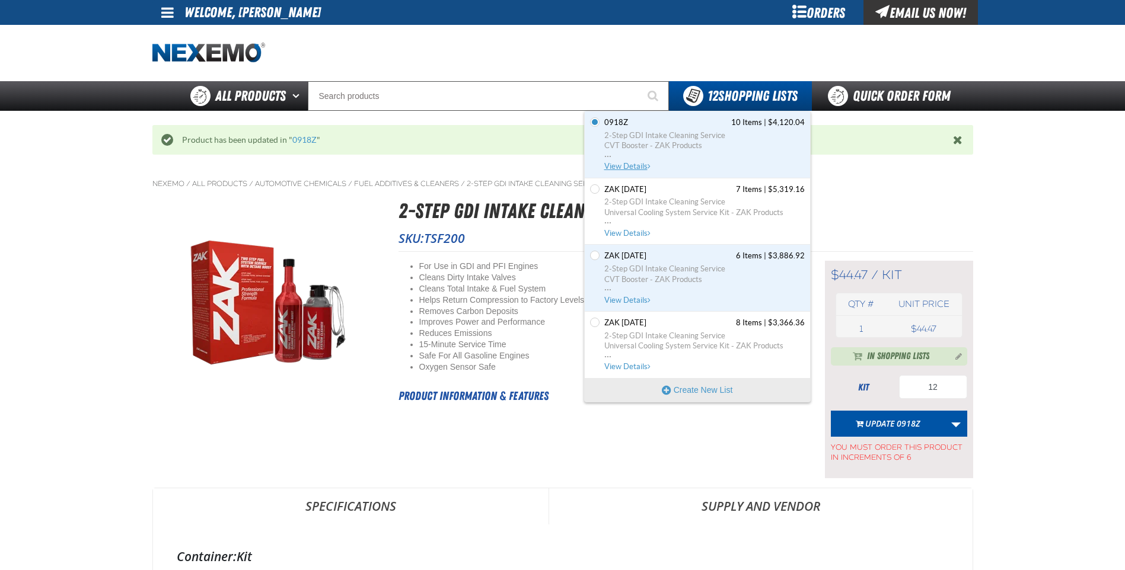
click at [627, 162] on span "View Details" at bounding box center [628, 166] width 48 height 9
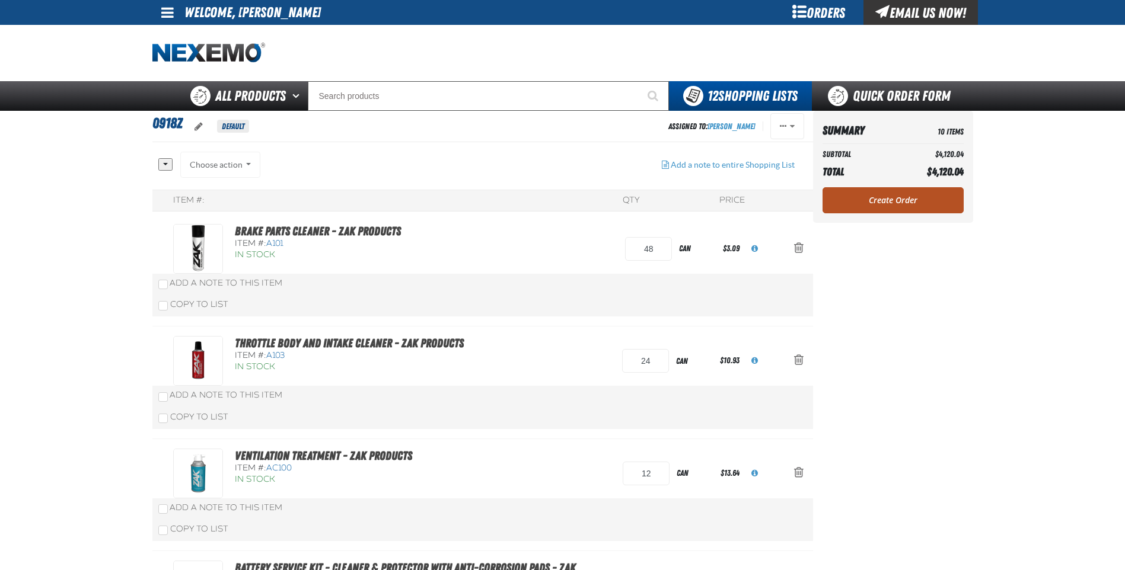
click at [881, 198] on link "Create Order" at bounding box center [892, 200] width 141 height 26
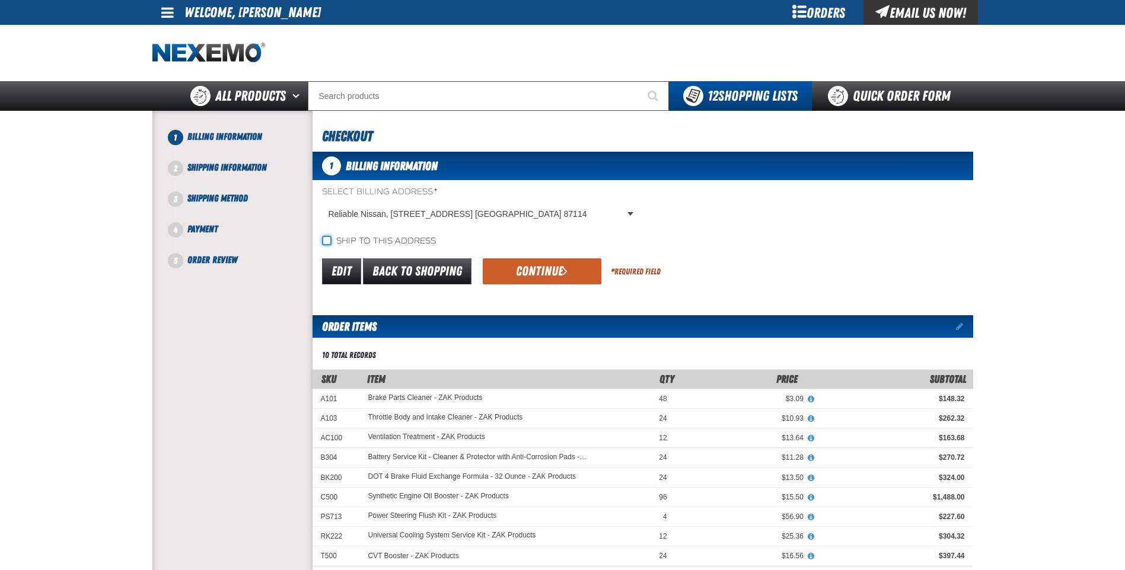
click at [326, 240] on input "Ship to this address" at bounding box center [326, 240] width 9 height 9
checkbox input "true"
click at [534, 269] on button "Continue" at bounding box center [542, 272] width 119 height 26
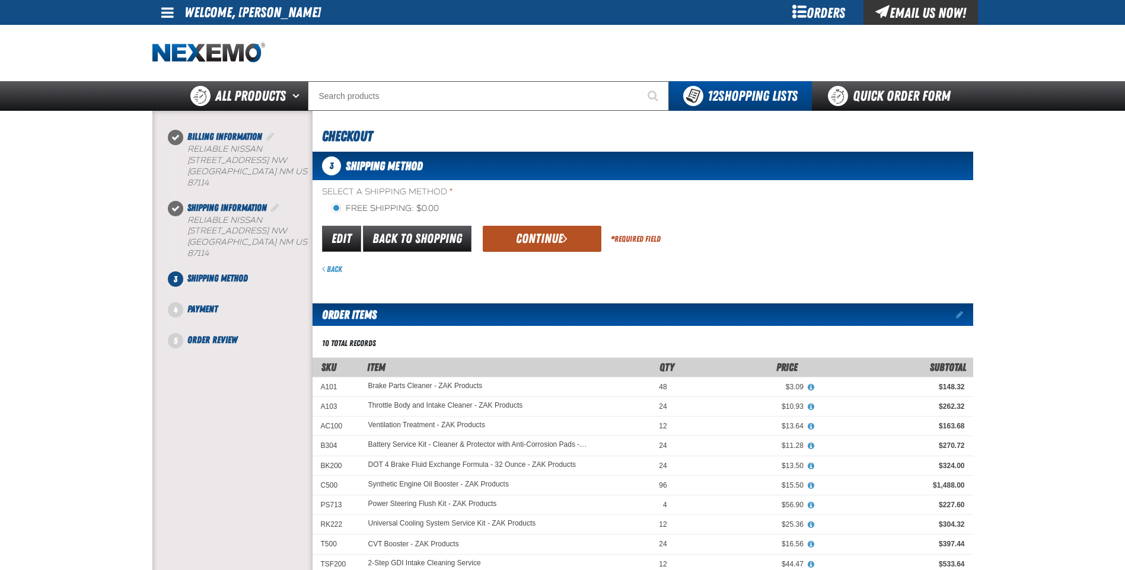
click at [551, 238] on button "Continue" at bounding box center [542, 239] width 119 height 26
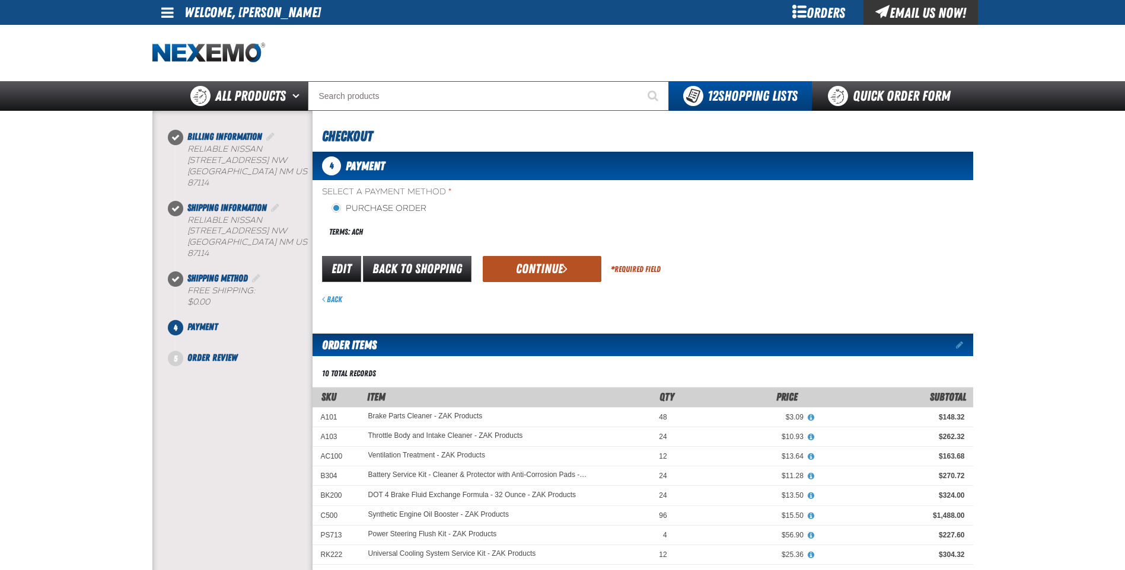
click at [522, 272] on button "Continue" at bounding box center [542, 269] width 119 height 26
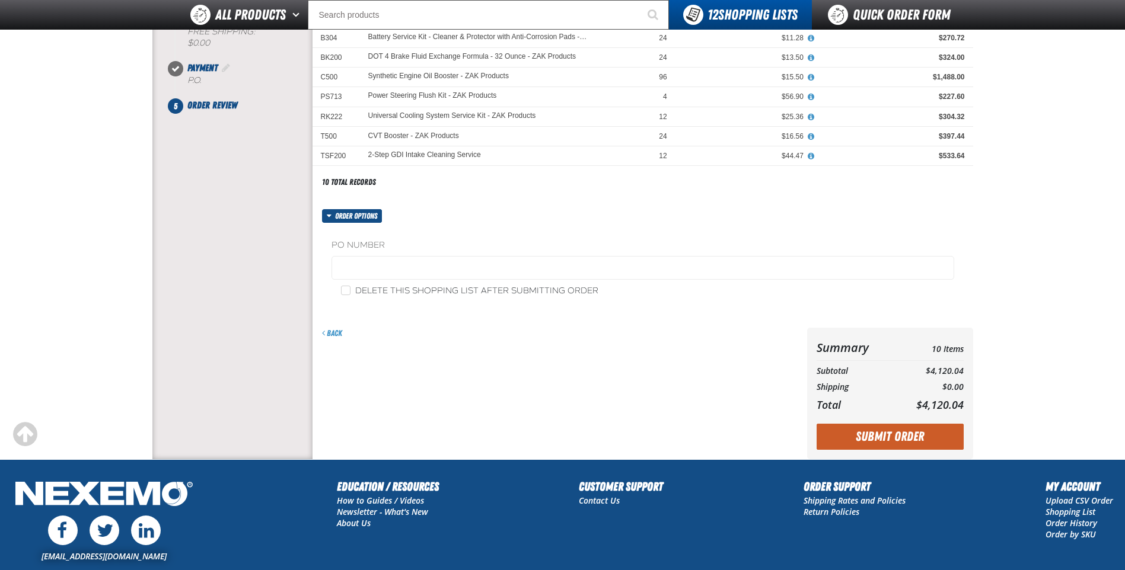
scroll to position [237, 0]
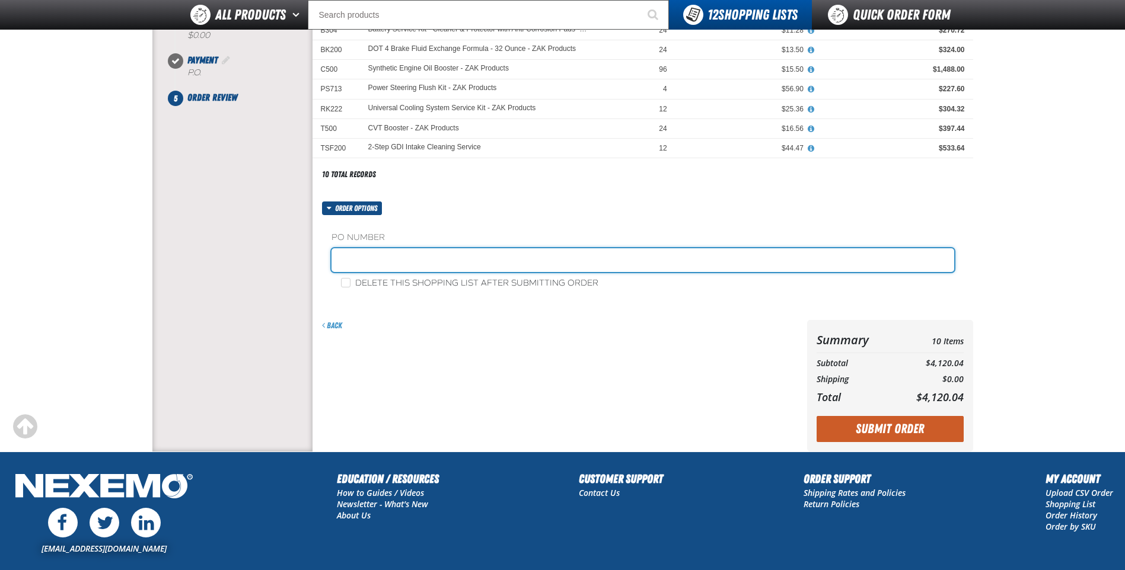
click at [404, 257] on input "text" at bounding box center [642, 260] width 623 height 24
type input "0915Z"
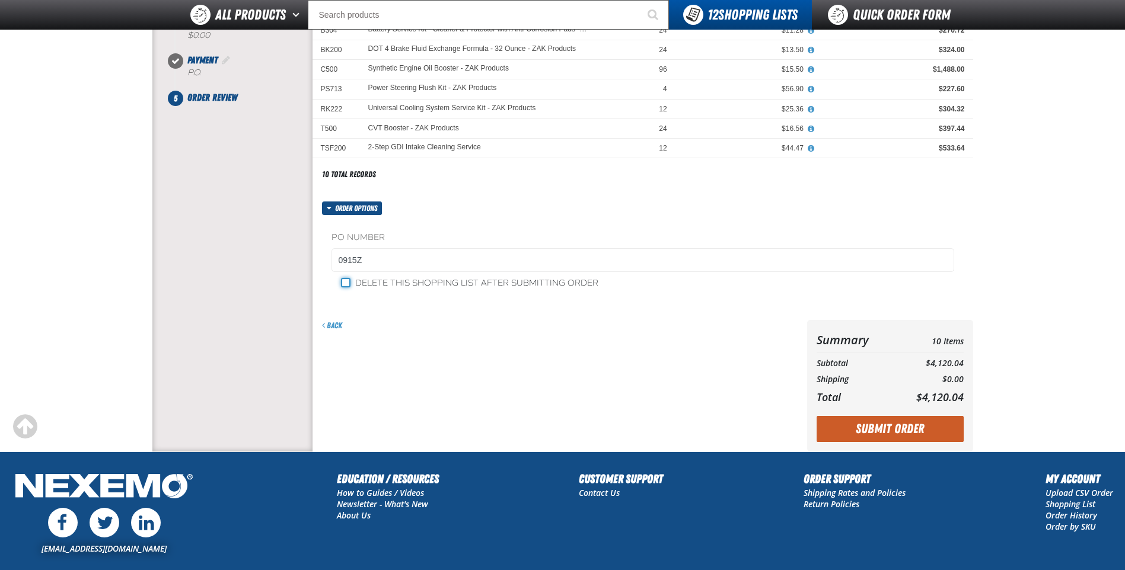
click at [343, 280] on input "Delete this shopping list after submitting order" at bounding box center [345, 282] width 9 height 9
checkbox input "true"
click at [864, 426] on button "Submit Order" at bounding box center [890, 429] width 147 height 26
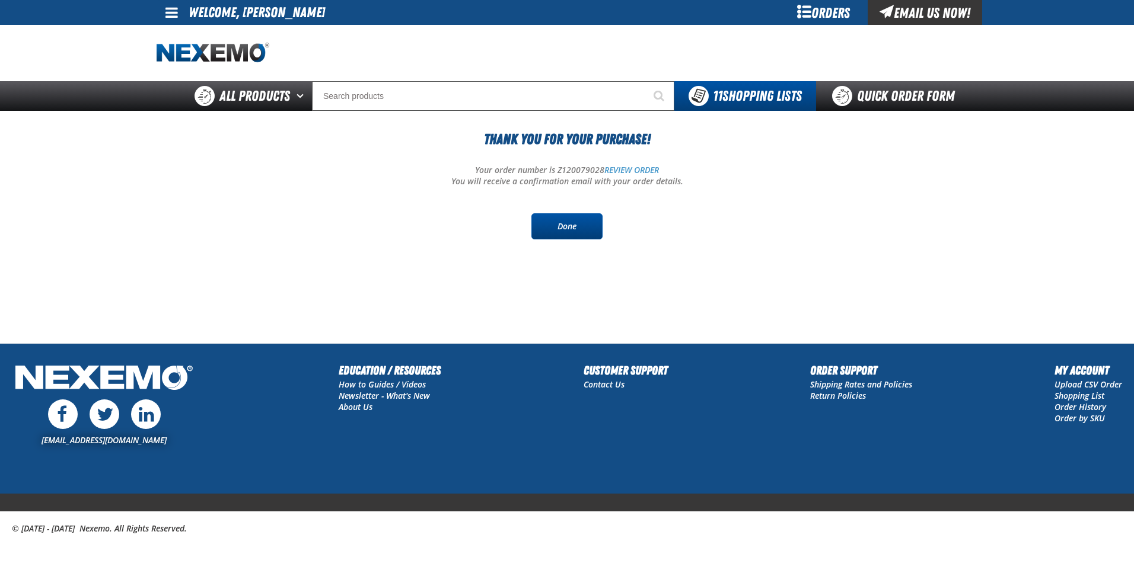
click at [557, 228] on link "Done" at bounding box center [566, 226] width 71 height 26
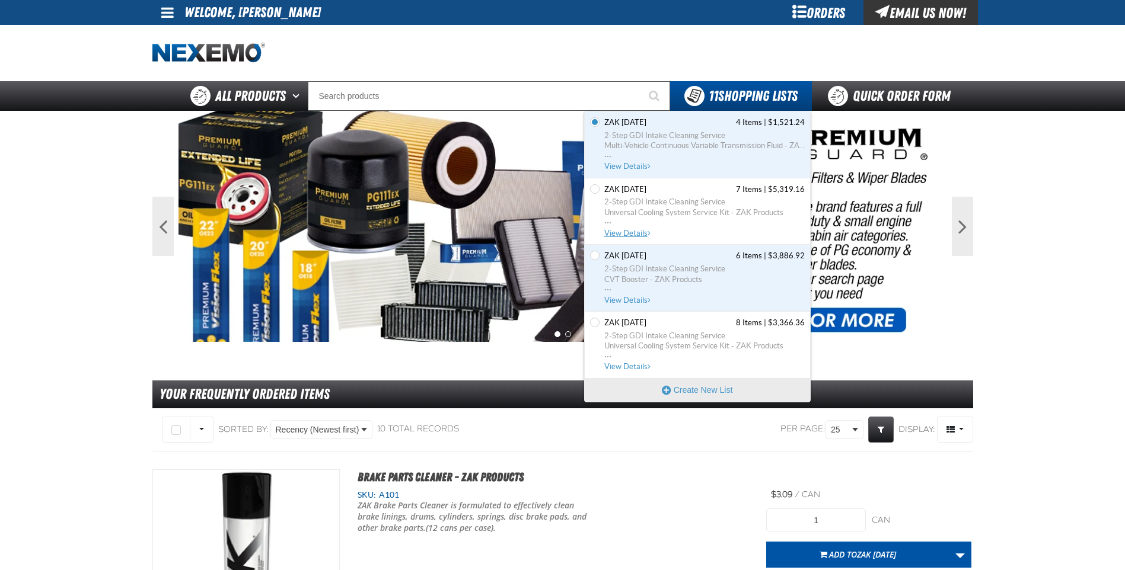
click at [629, 233] on span "View Details" at bounding box center [628, 233] width 48 height 9
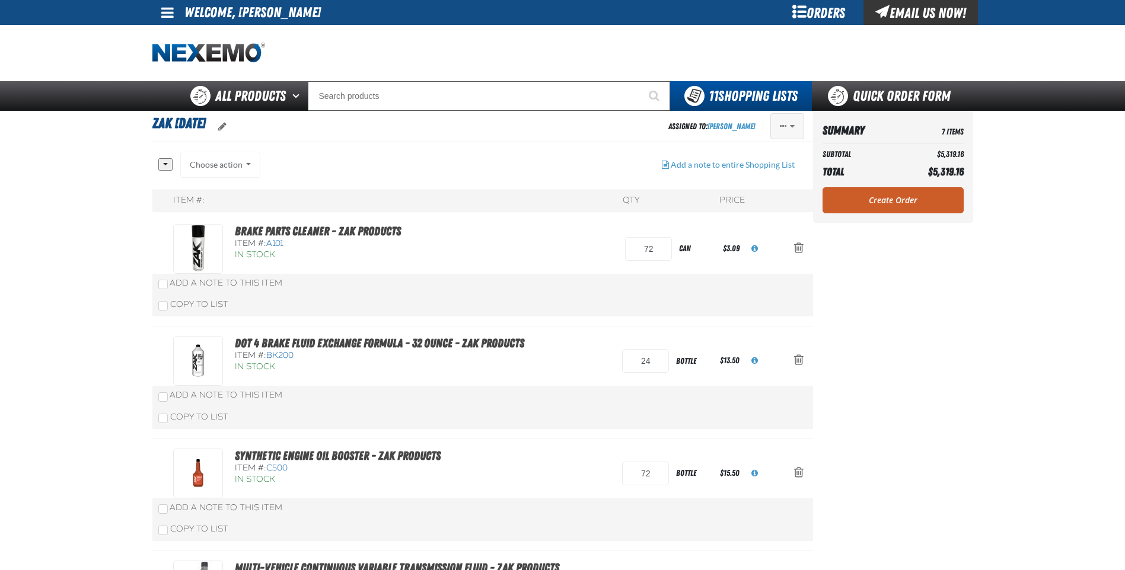
click at [785, 124] on span "Actions of Zak 5.27.2025" at bounding box center [783, 126] width 7 height 8
click at [739, 218] on button "Delete" at bounding box center [763, 217] width 82 height 21
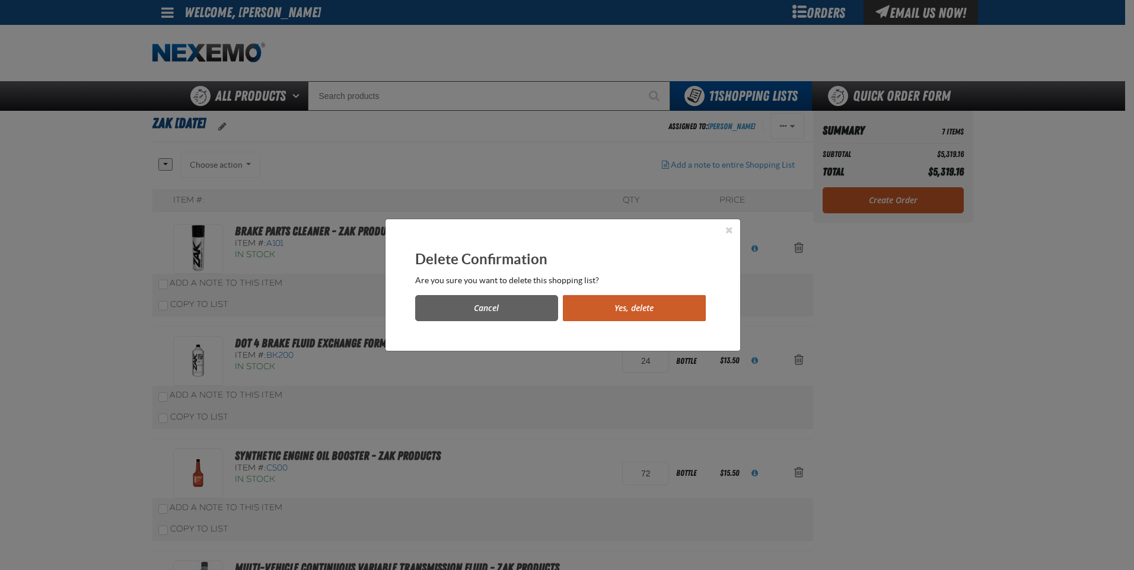
click at [592, 311] on button "Yes, delete" at bounding box center [634, 308] width 143 height 26
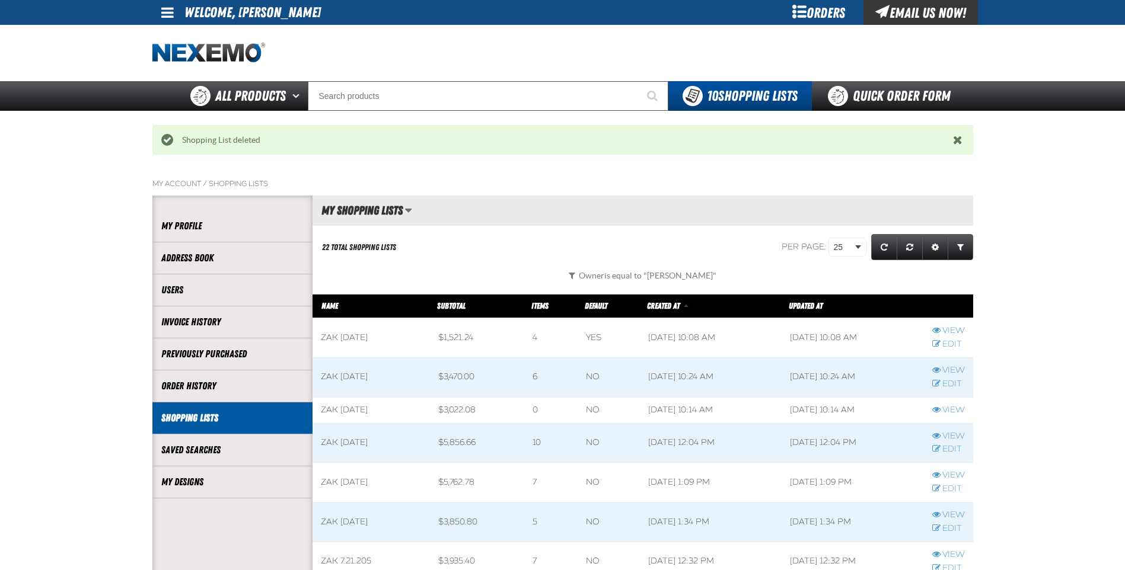
scroll to position [1, 1]
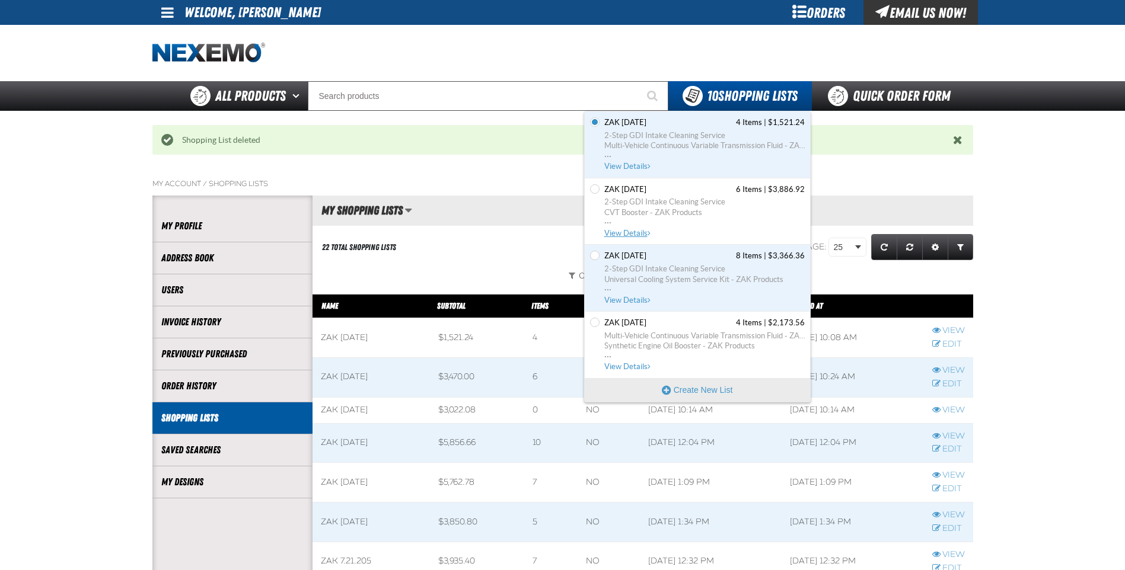
click at [632, 231] on span "View Details" at bounding box center [628, 233] width 48 height 9
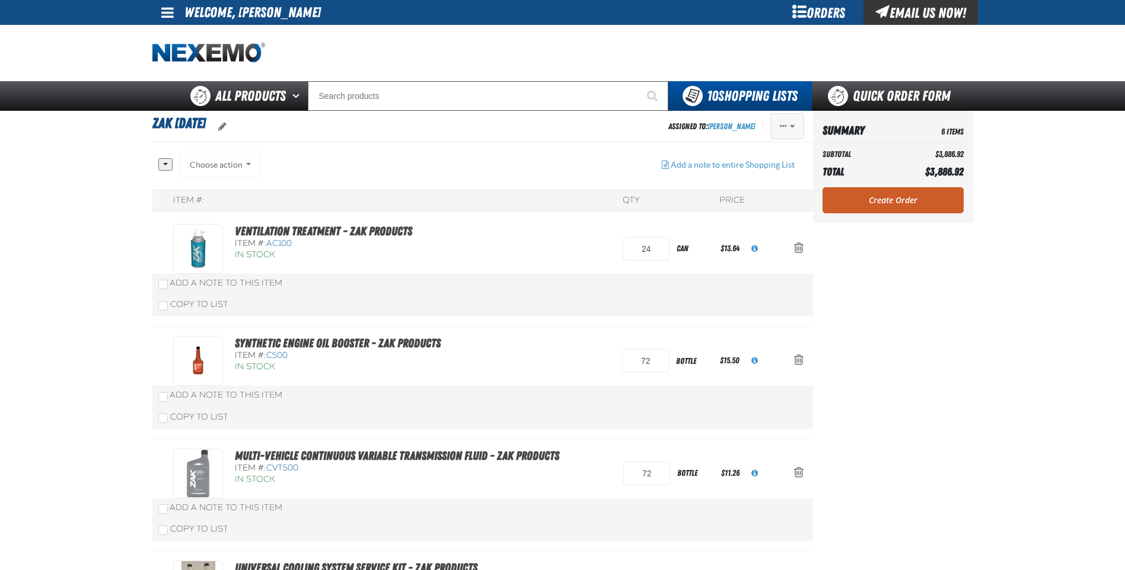
click at [783, 130] on span "Actions of Zak 6.2.2025" at bounding box center [783, 126] width 7 height 8
click at [741, 215] on button "Delete" at bounding box center [763, 217] width 82 height 21
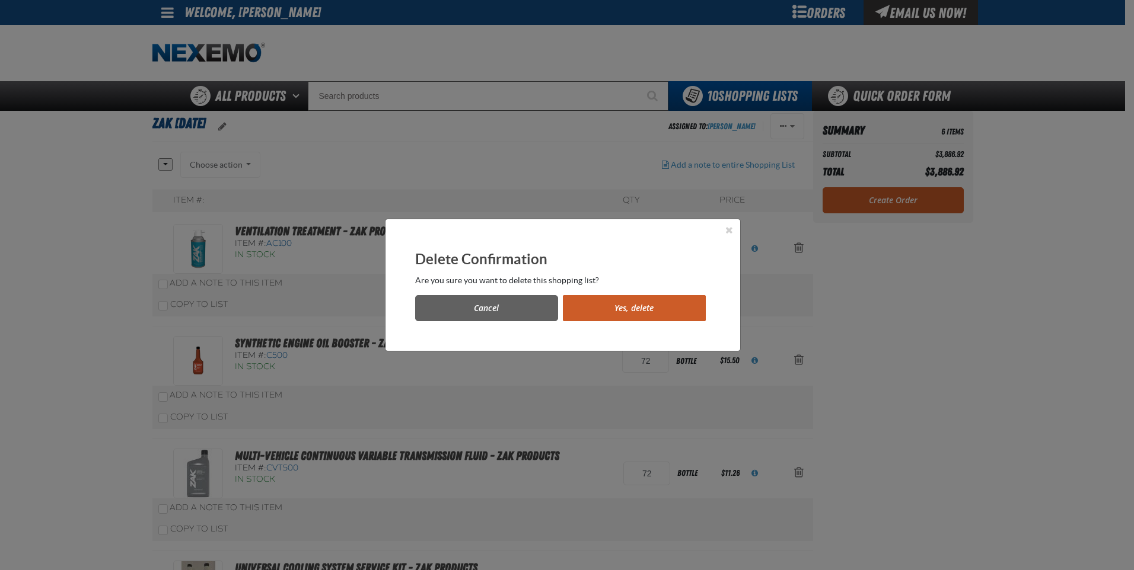
click at [639, 314] on button "Yes, delete" at bounding box center [634, 308] width 143 height 26
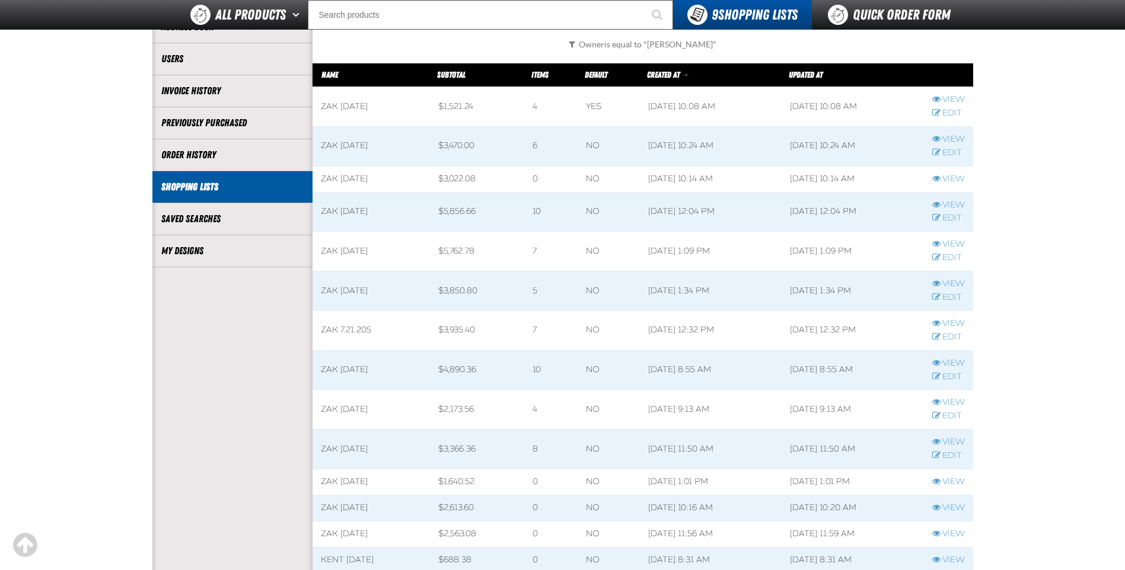
scroll to position [238, 0]
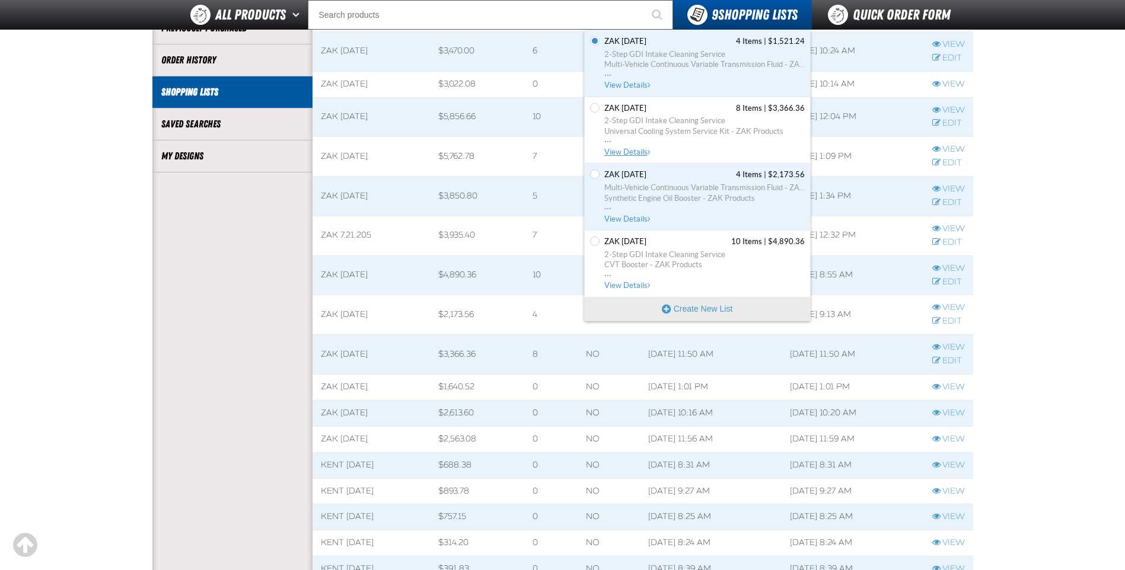
click at [626, 151] on span "View Details" at bounding box center [628, 152] width 48 height 9
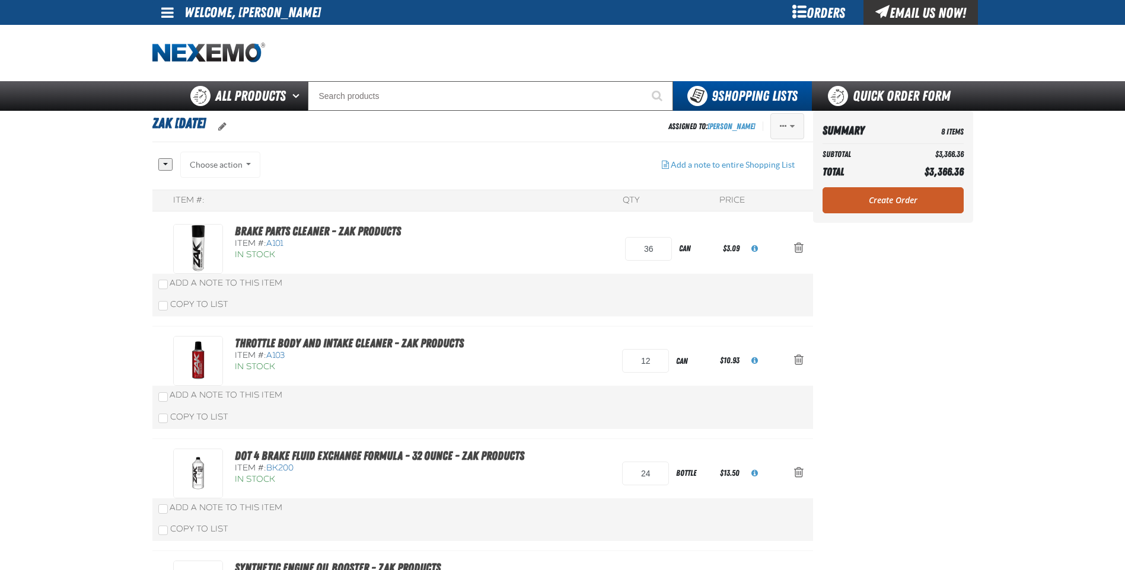
click at [782, 128] on span "Actions of Zak 6.30.2025" at bounding box center [783, 126] width 7 height 8
click at [742, 218] on button "Delete" at bounding box center [763, 217] width 82 height 21
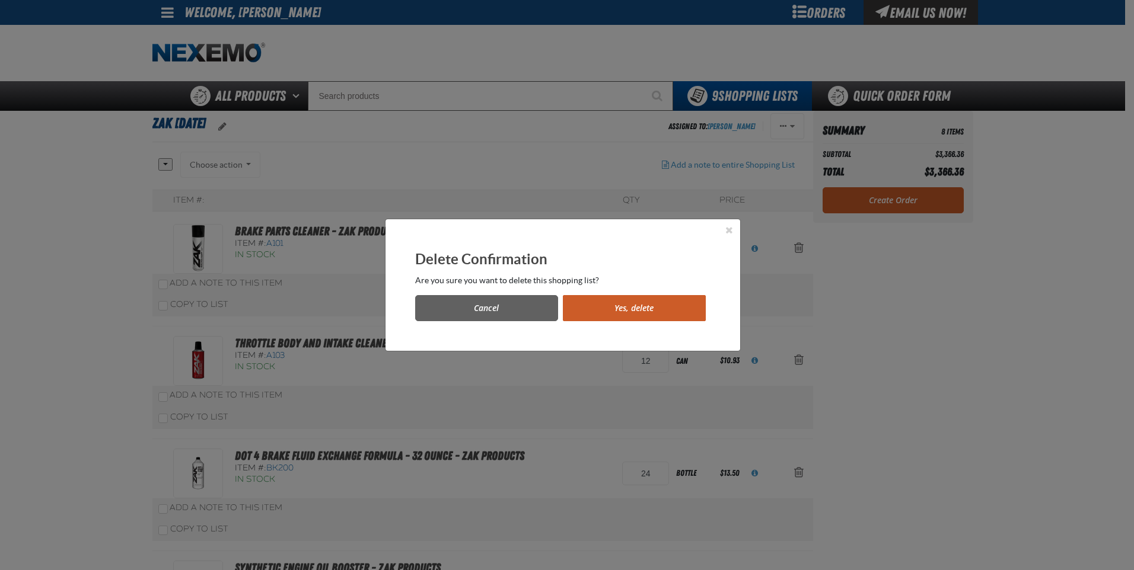
click at [642, 307] on button "Yes, delete" at bounding box center [634, 308] width 143 height 26
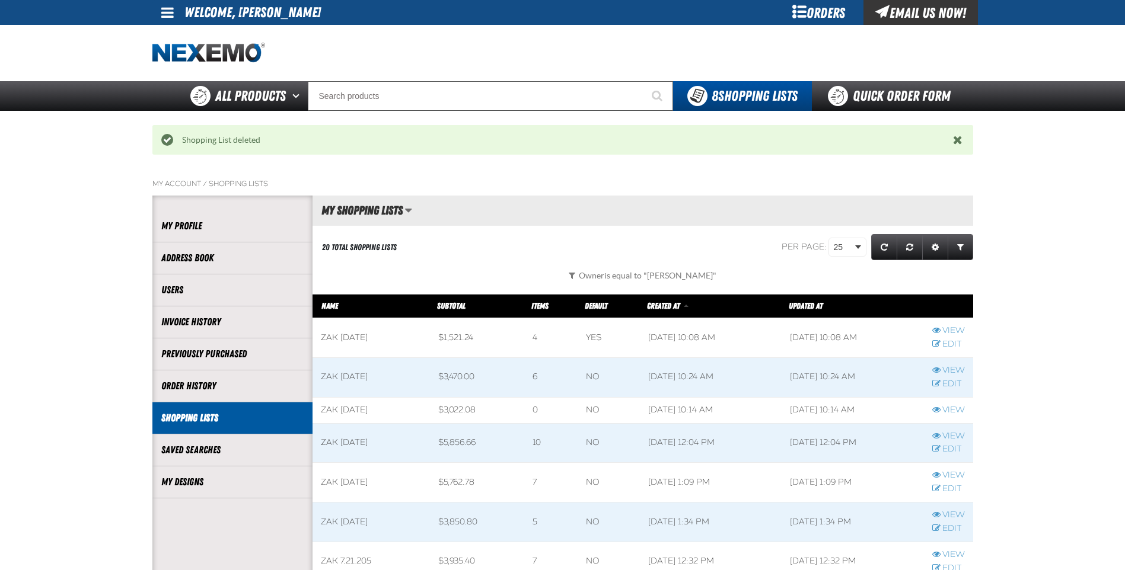
scroll to position [1, 1]
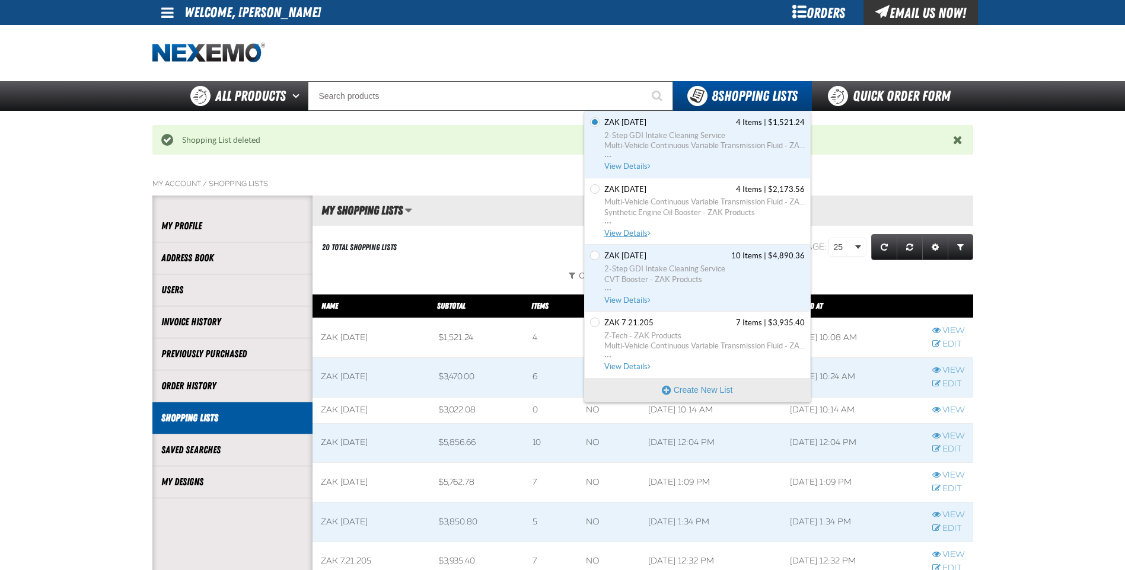
click at [619, 234] on span "View Details" at bounding box center [628, 233] width 48 height 9
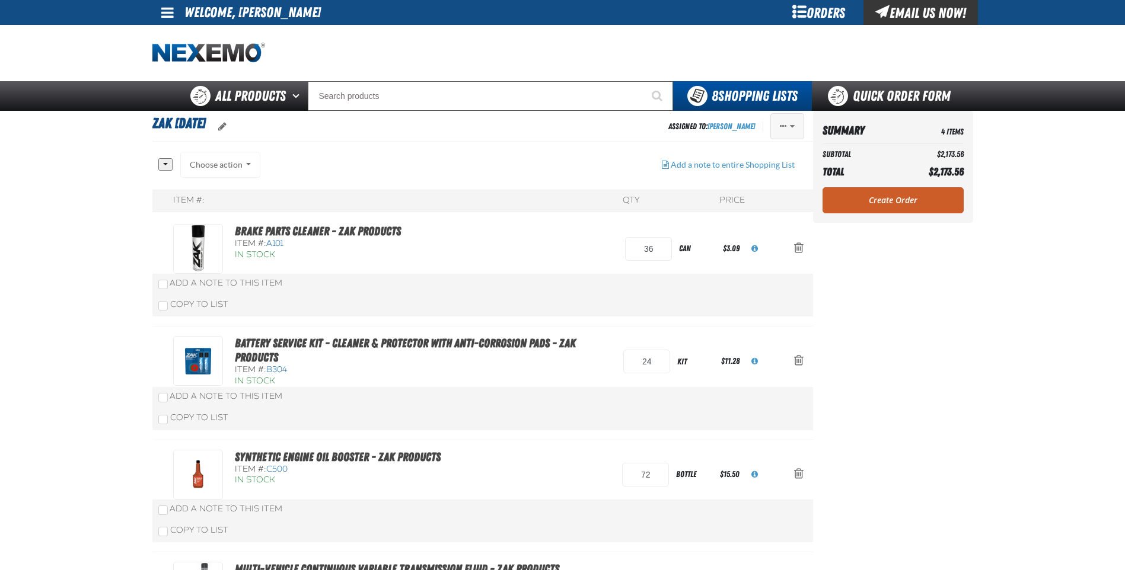
click at [782, 127] on span "Actions of Zak 7.8.2025" at bounding box center [783, 126] width 7 height 8
click at [742, 218] on button "Delete" at bounding box center [763, 217] width 82 height 21
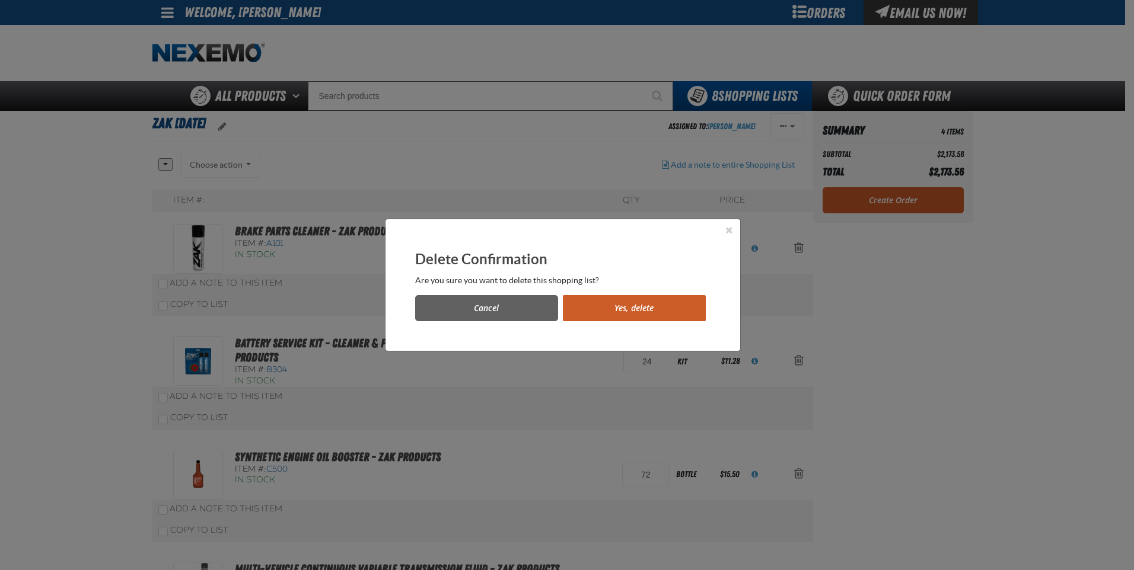
click at [623, 307] on button "Yes, delete" at bounding box center [634, 308] width 143 height 26
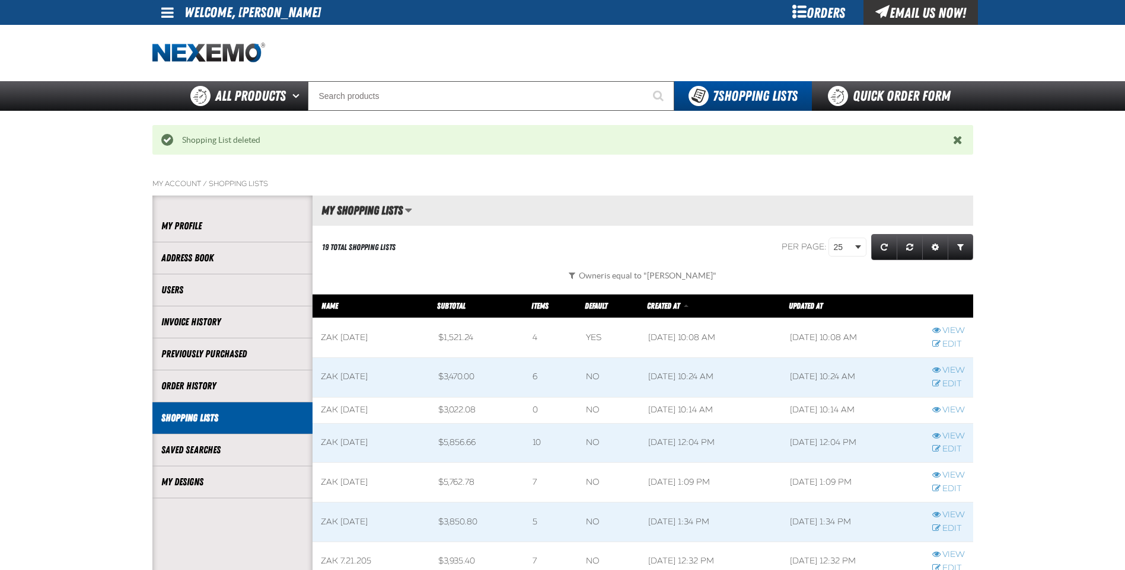
scroll to position [1, 1]
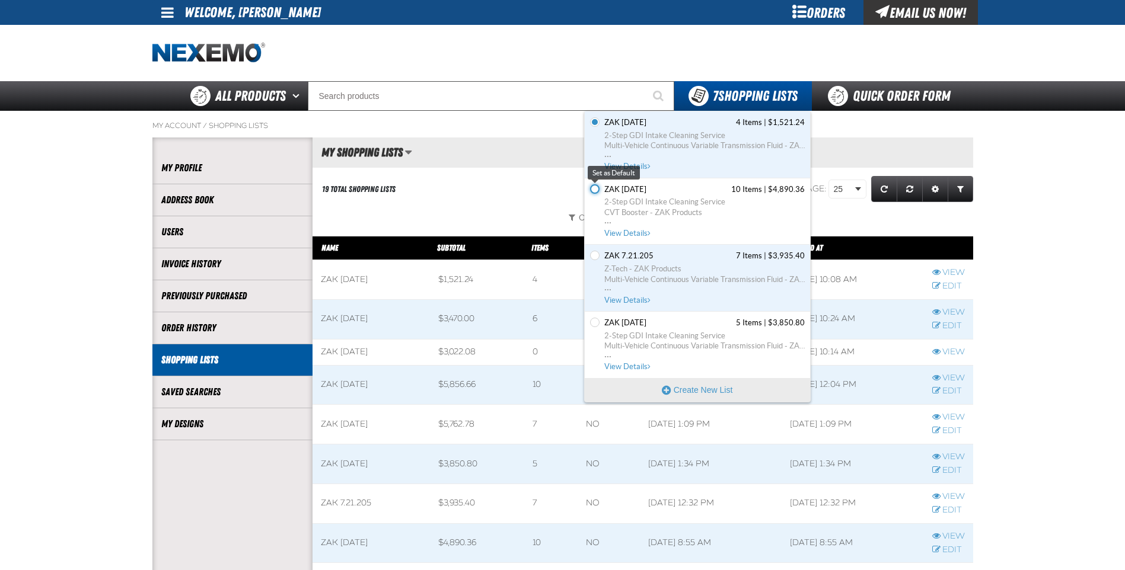
click at [598, 189] on input "Set the Zak [DATE] as Default" at bounding box center [594, 188] width 9 height 9
radio input "true"
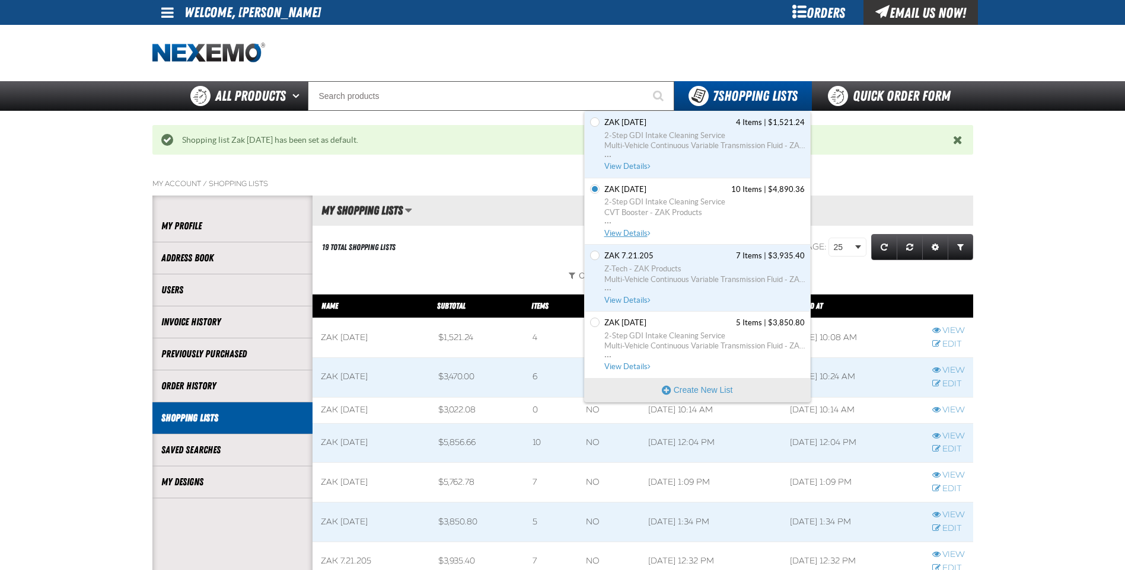
click at [635, 234] on span "View Details" at bounding box center [628, 233] width 48 height 9
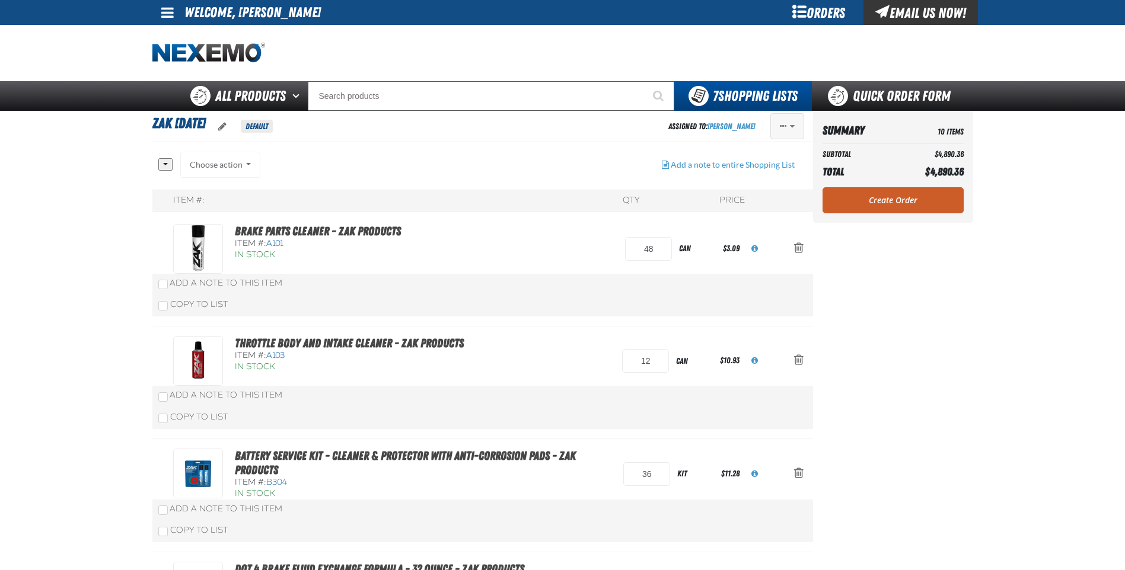
click at [785, 125] on span "Actions of Zak 7.15.2025" at bounding box center [783, 126] width 7 height 8
click at [736, 194] on button "Delete" at bounding box center [763, 197] width 82 height 21
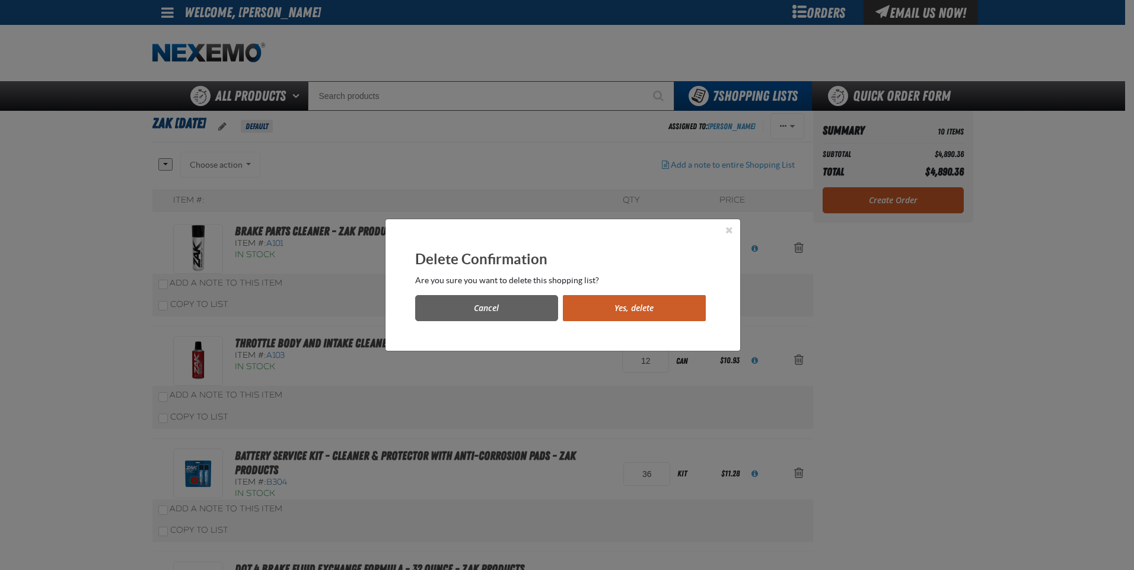
click at [609, 301] on button "Yes, delete" at bounding box center [634, 308] width 143 height 26
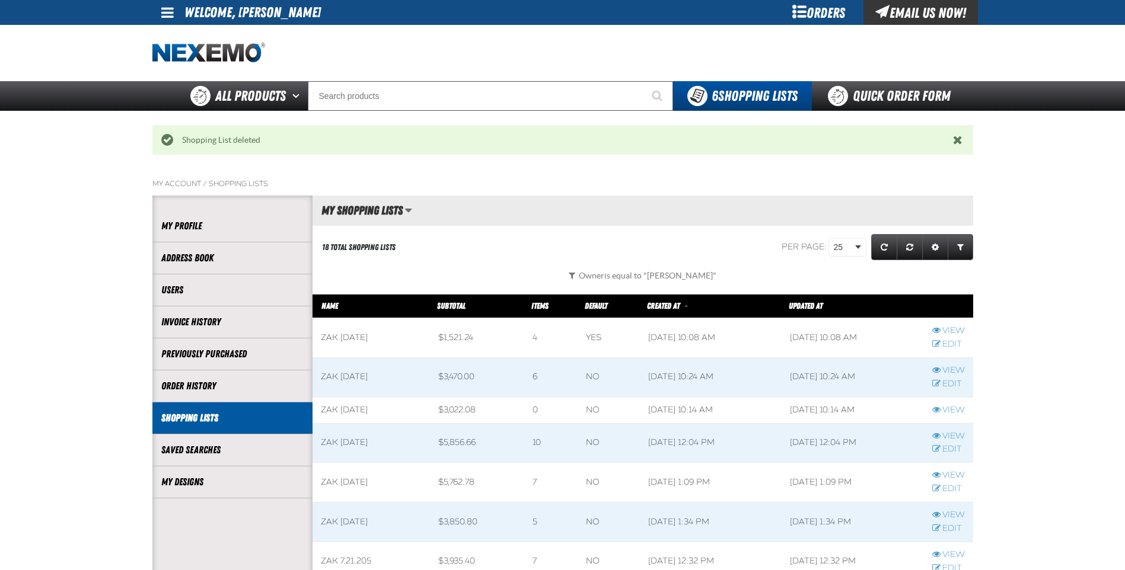
scroll to position [1, 1]
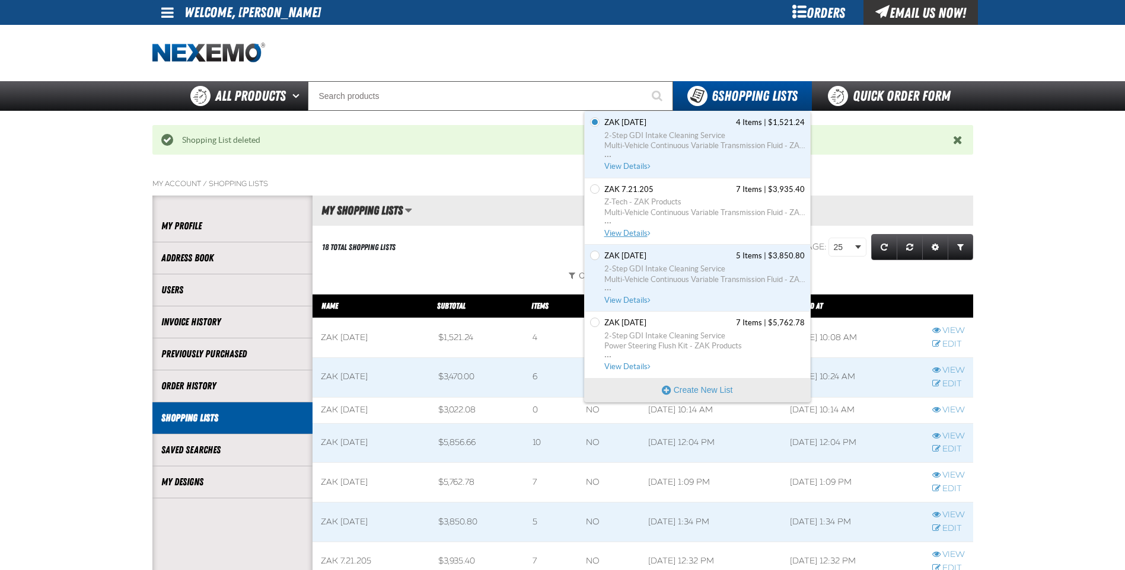
click at [625, 232] on span "View Details" at bounding box center [628, 233] width 48 height 9
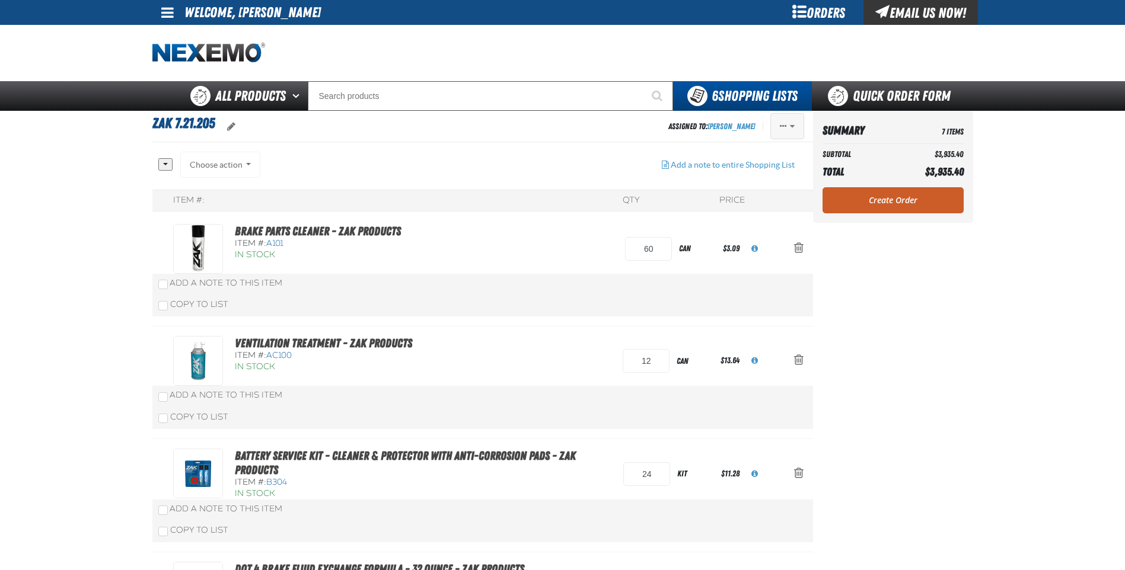
click at [783, 126] on span "Actions of Zak 7.21.205" at bounding box center [783, 126] width 7 height 8
click at [744, 216] on button "Delete" at bounding box center [763, 217] width 82 height 21
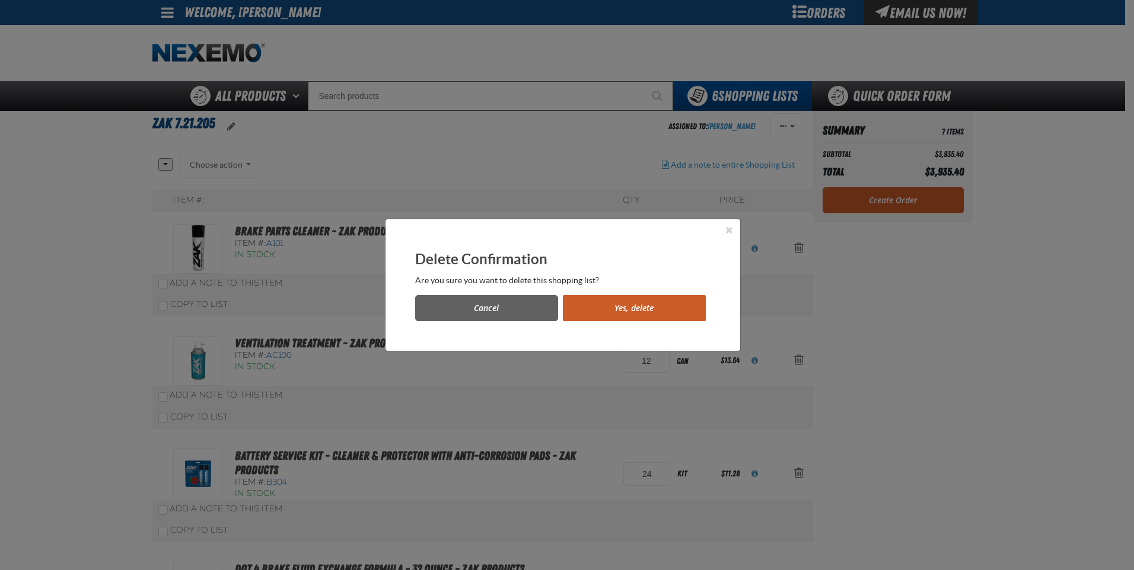
click at [631, 304] on button "Yes, delete" at bounding box center [634, 308] width 143 height 26
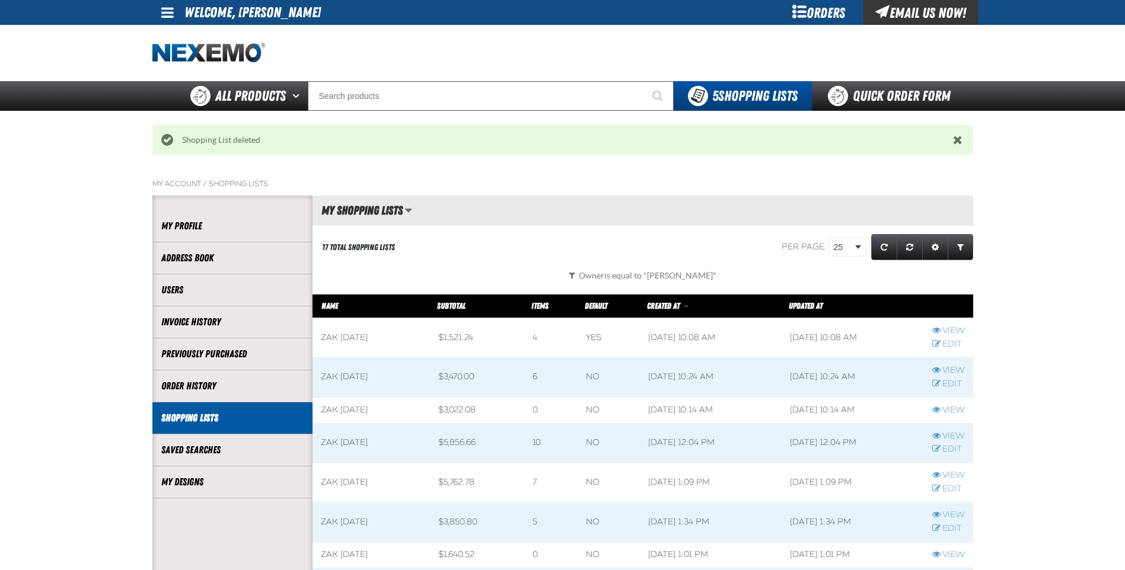
scroll to position [1, 1]
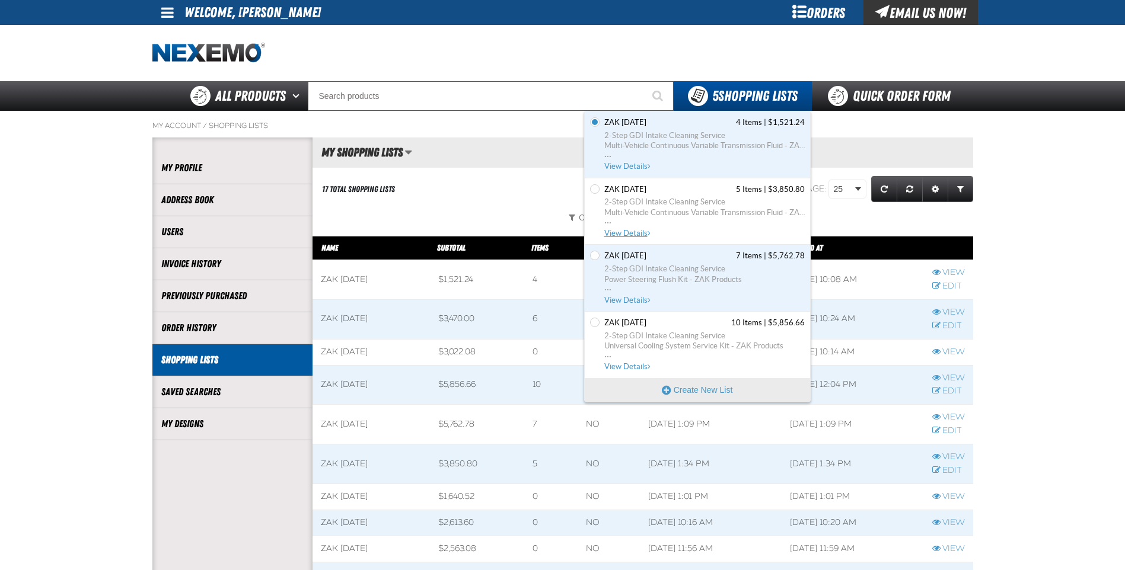
click at [623, 237] on span "View Details" at bounding box center [628, 233] width 48 height 9
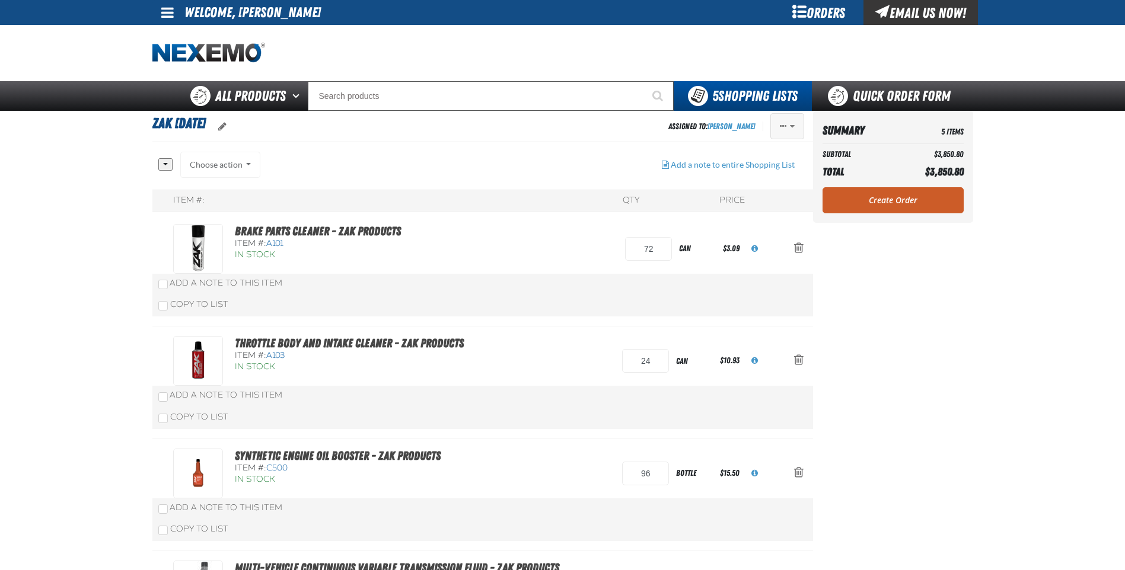
click at [785, 126] on span "Actions of Zak 7.28.2025" at bounding box center [783, 126] width 7 height 8
click at [734, 218] on button "Delete" at bounding box center [763, 217] width 82 height 21
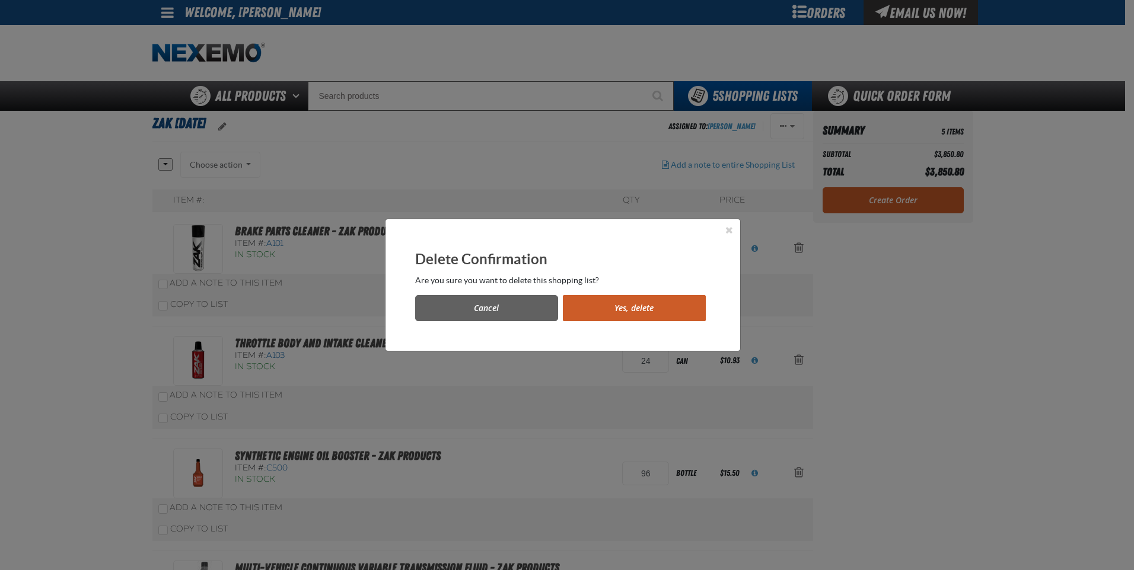
click at [618, 306] on button "Yes, delete" at bounding box center [634, 308] width 143 height 26
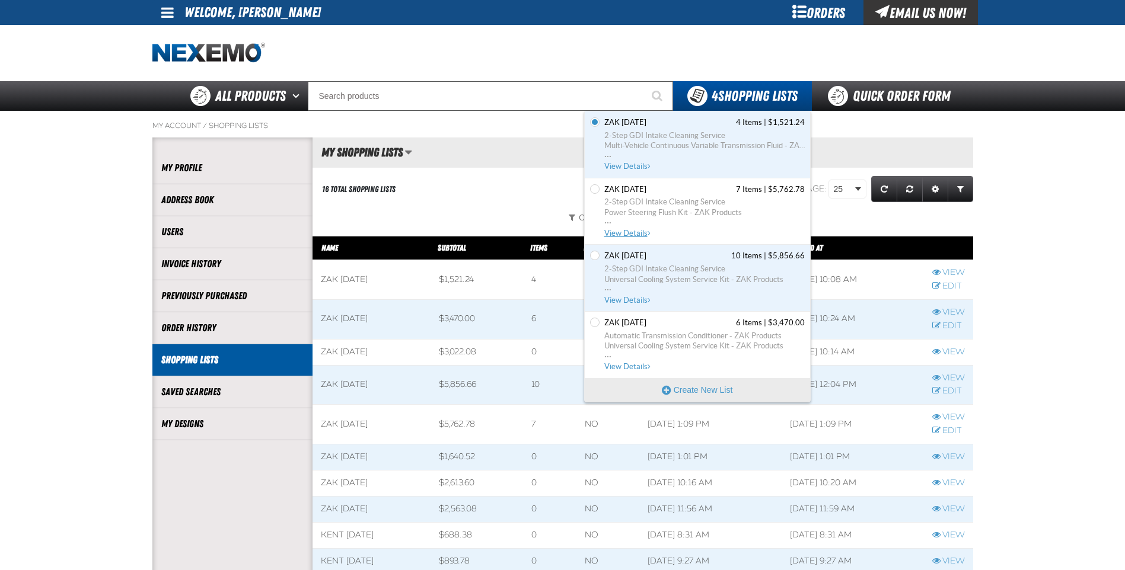
click at [618, 233] on span "View Details" at bounding box center [628, 233] width 48 height 9
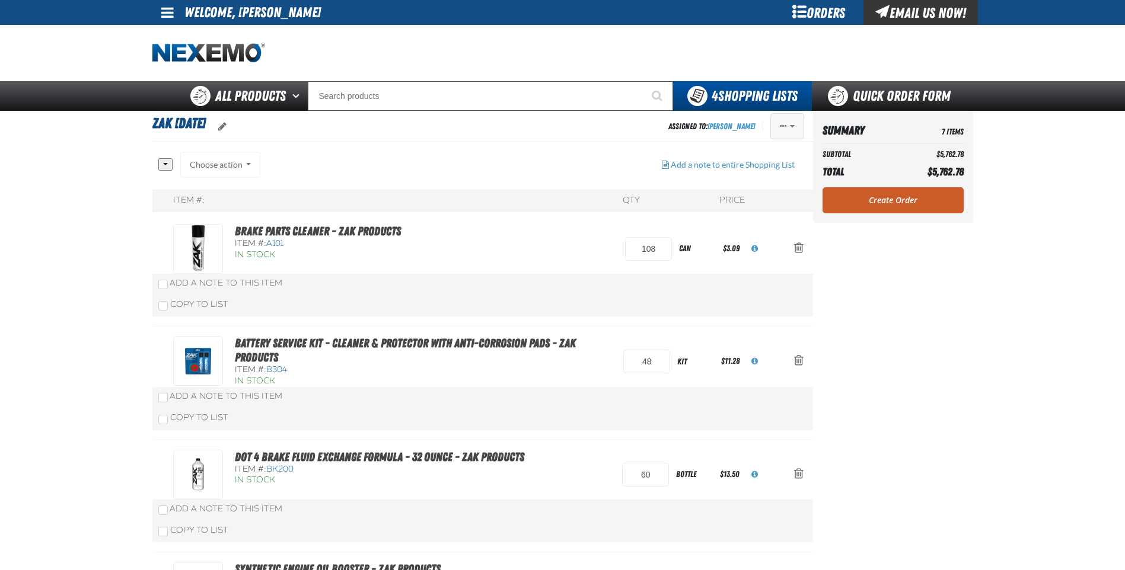
click at [783, 124] on span "Actions of Zak 8.4.2025" at bounding box center [783, 126] width 7 height 8
click at [738, 216] on button "Delete" at bounding box center [763, 217] width 82 height 21
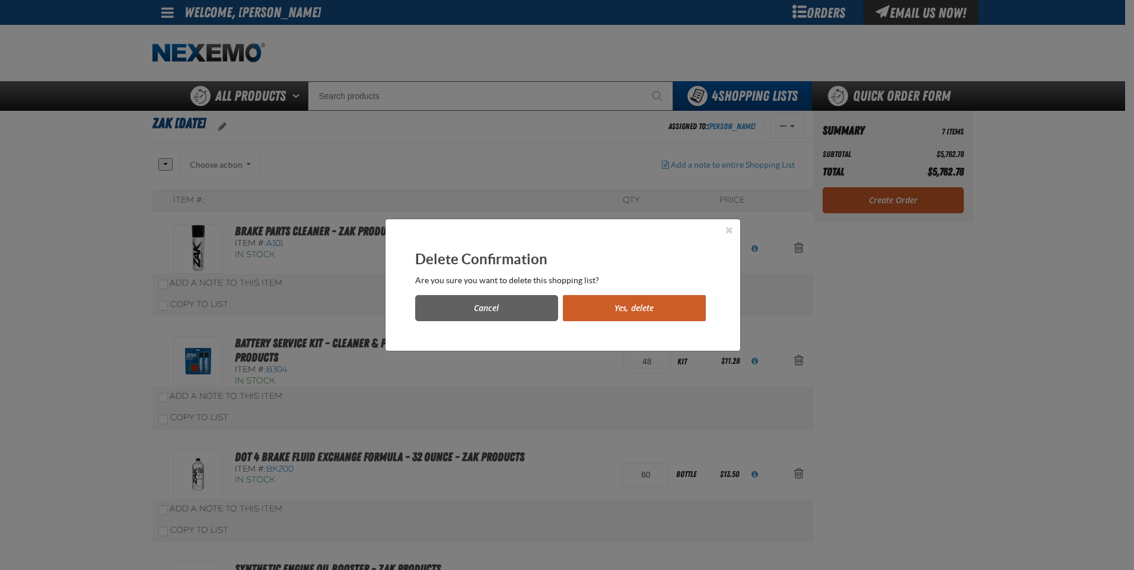
click at [607, 307] on button "Yes, delete" at bounding box center [634, 308] width 143 height 26
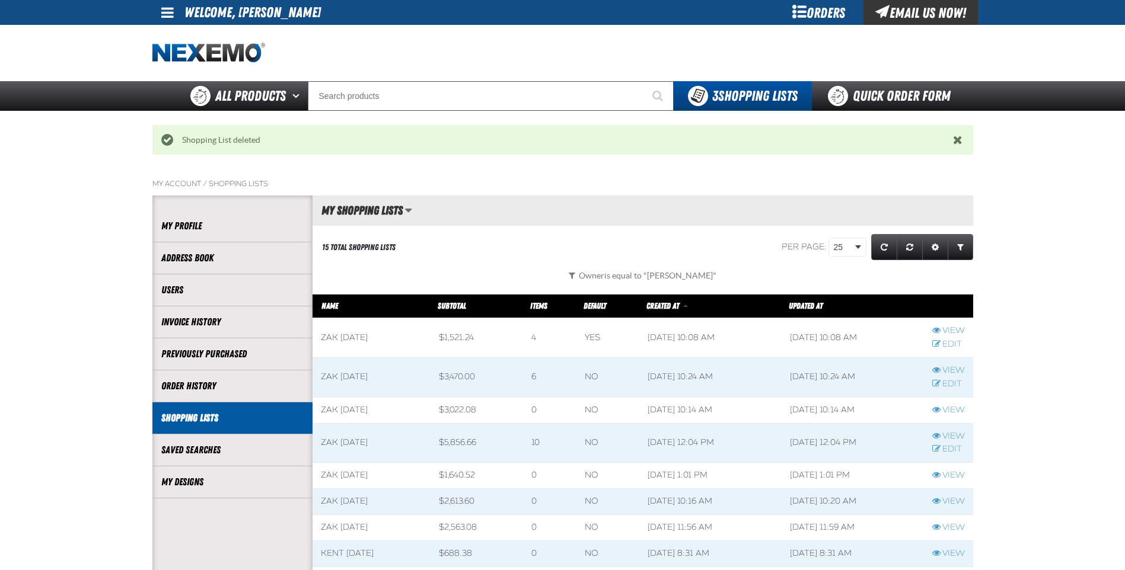
scroll to position [1, 1]
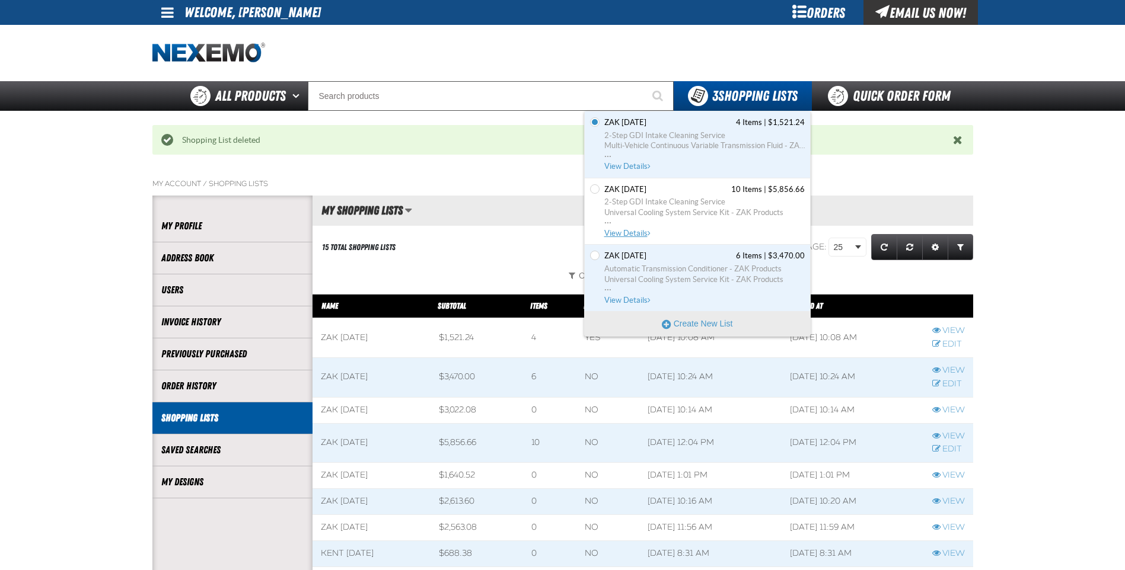
click at [617, 232] on span "View Details" at bounding box center [628, 233] width 48 height 9
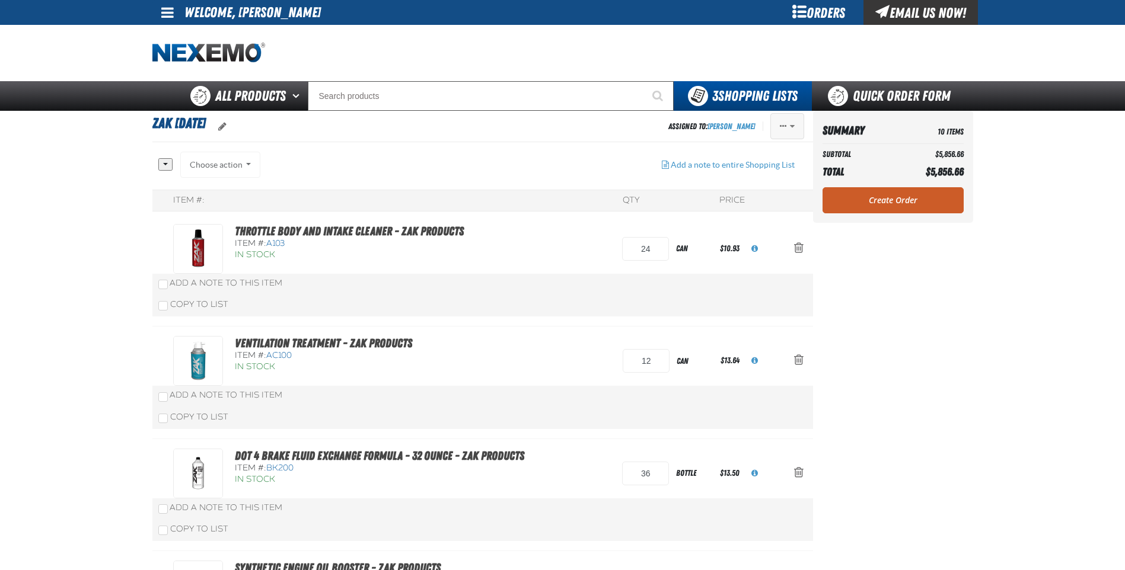
click at [783, 127] on span "Actions of Zak 8.18.2025" at bounding box center [783, 126] width 7 height 8
click at [740, 216] on button "Delete" at bounding box center [763, 217] width 82 height 21
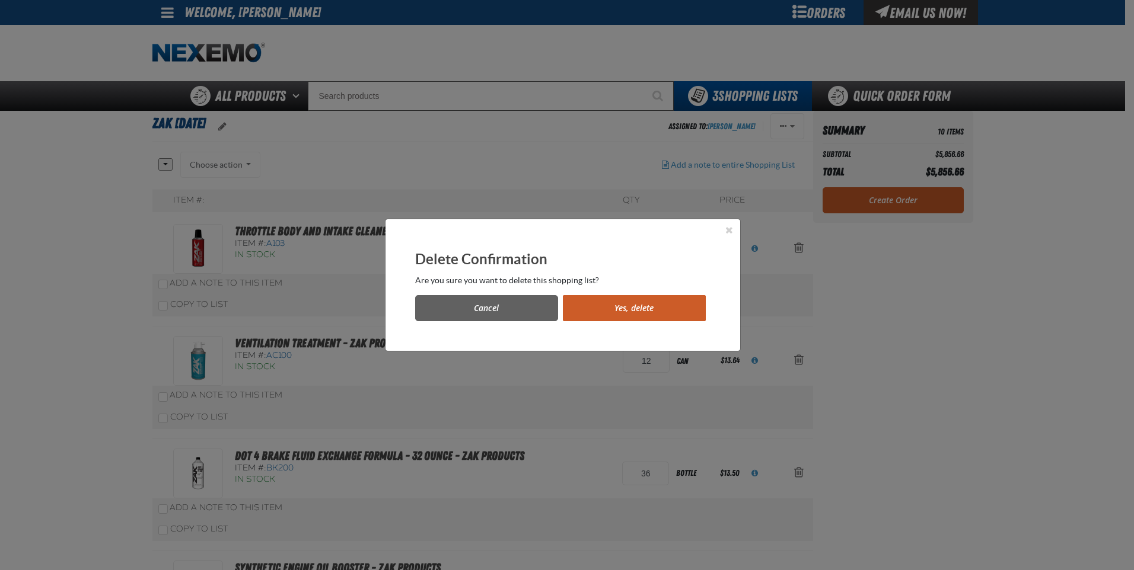
click at [650, 308] on button "Yes, delete" at bounding box center [634, 308] width 143 height 26
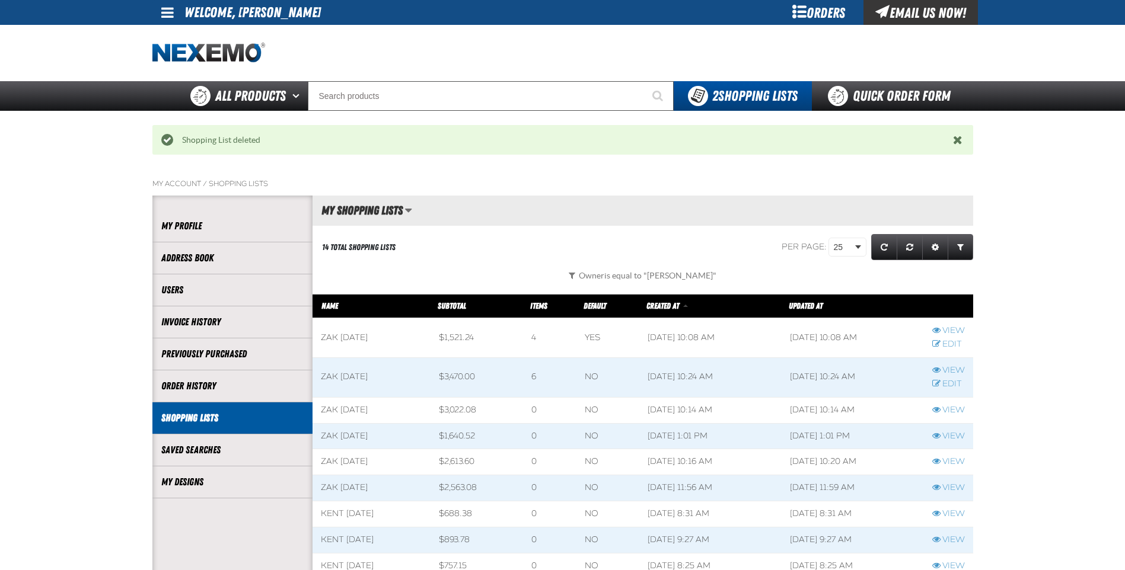
scroll to position [1, 1]
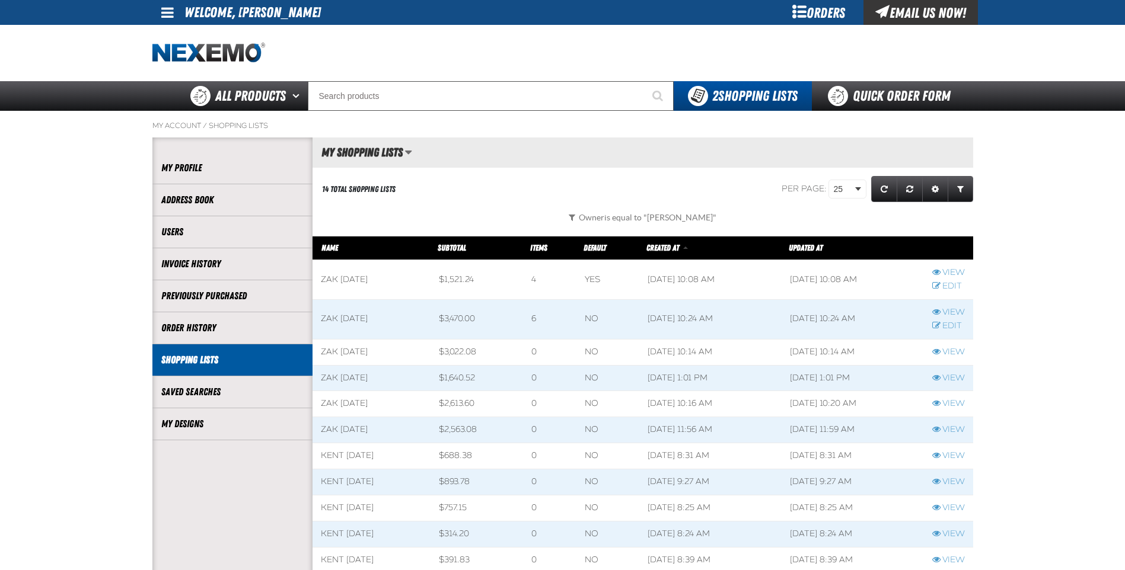
click at [161, 12] on span at bounding box center [167, 12] width 12 height 14
click at [172, 60] on link "Sign Out Sign Out" at bounding box center [178, 57] width 40 height 11
